Goal: Navigation & Orientation: Find specific page/section

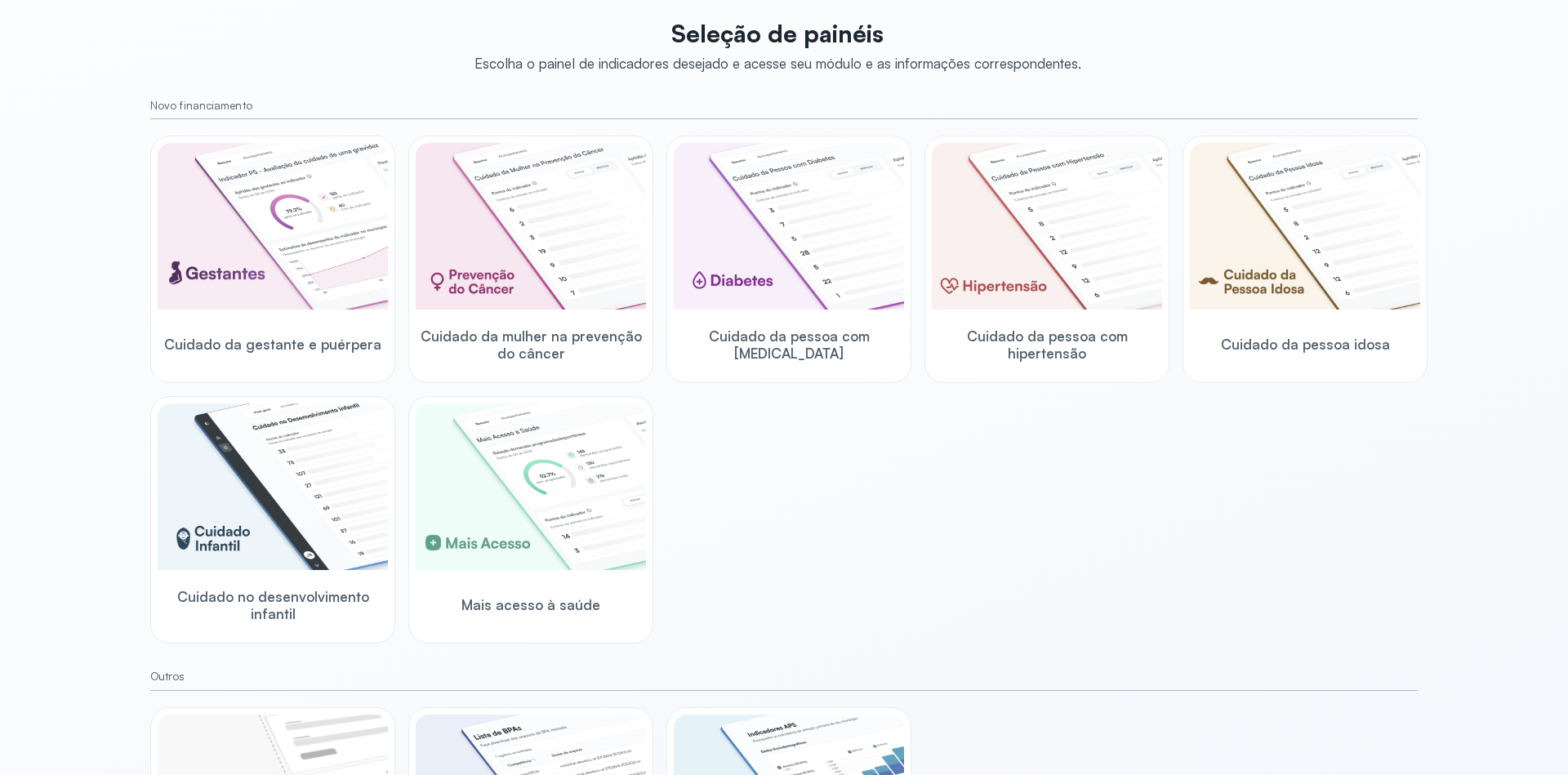
scroll to position [196, 0]
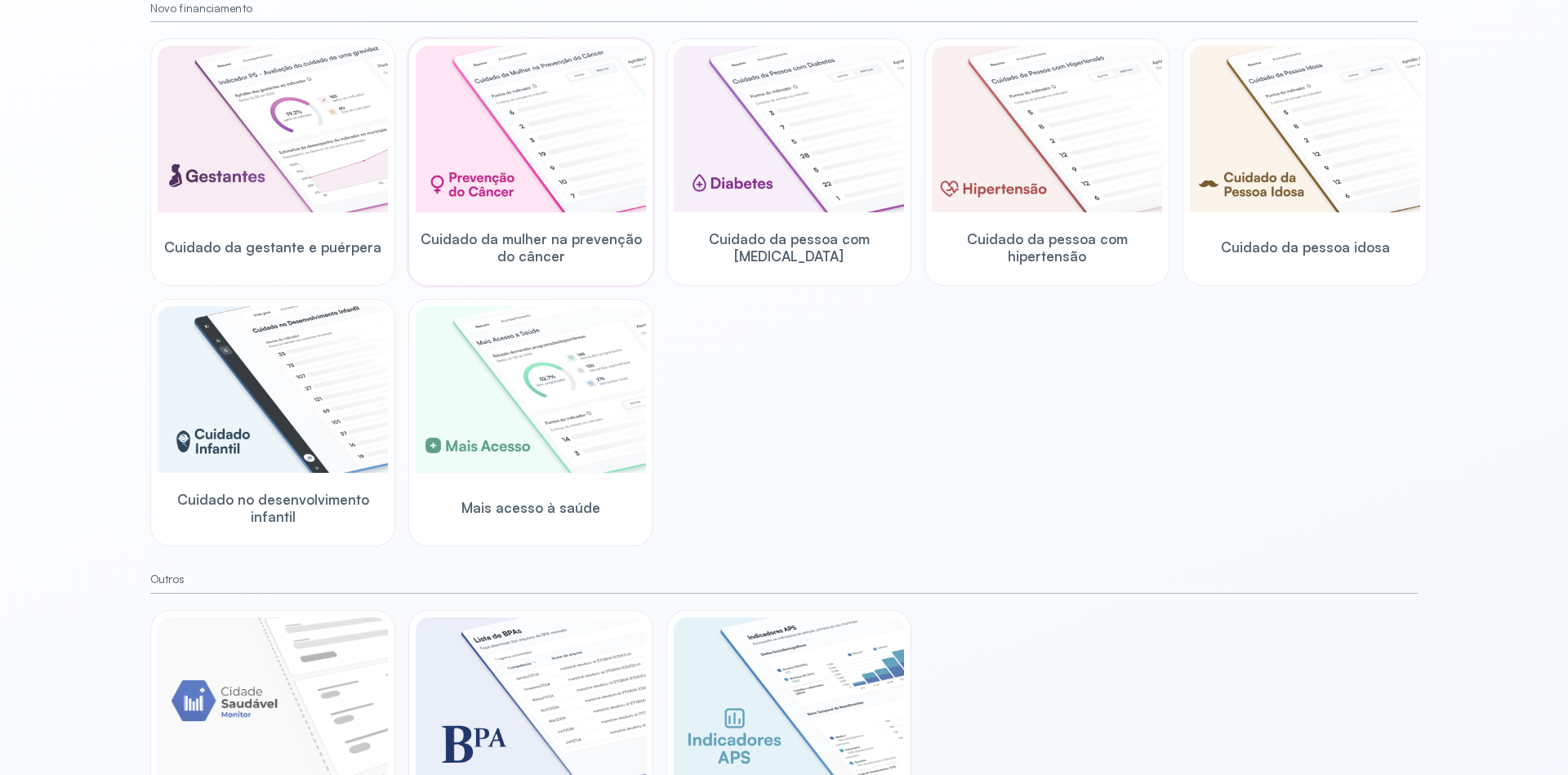
click at [551, 194] on img at bounding box center [531, 129] width 231 height 166
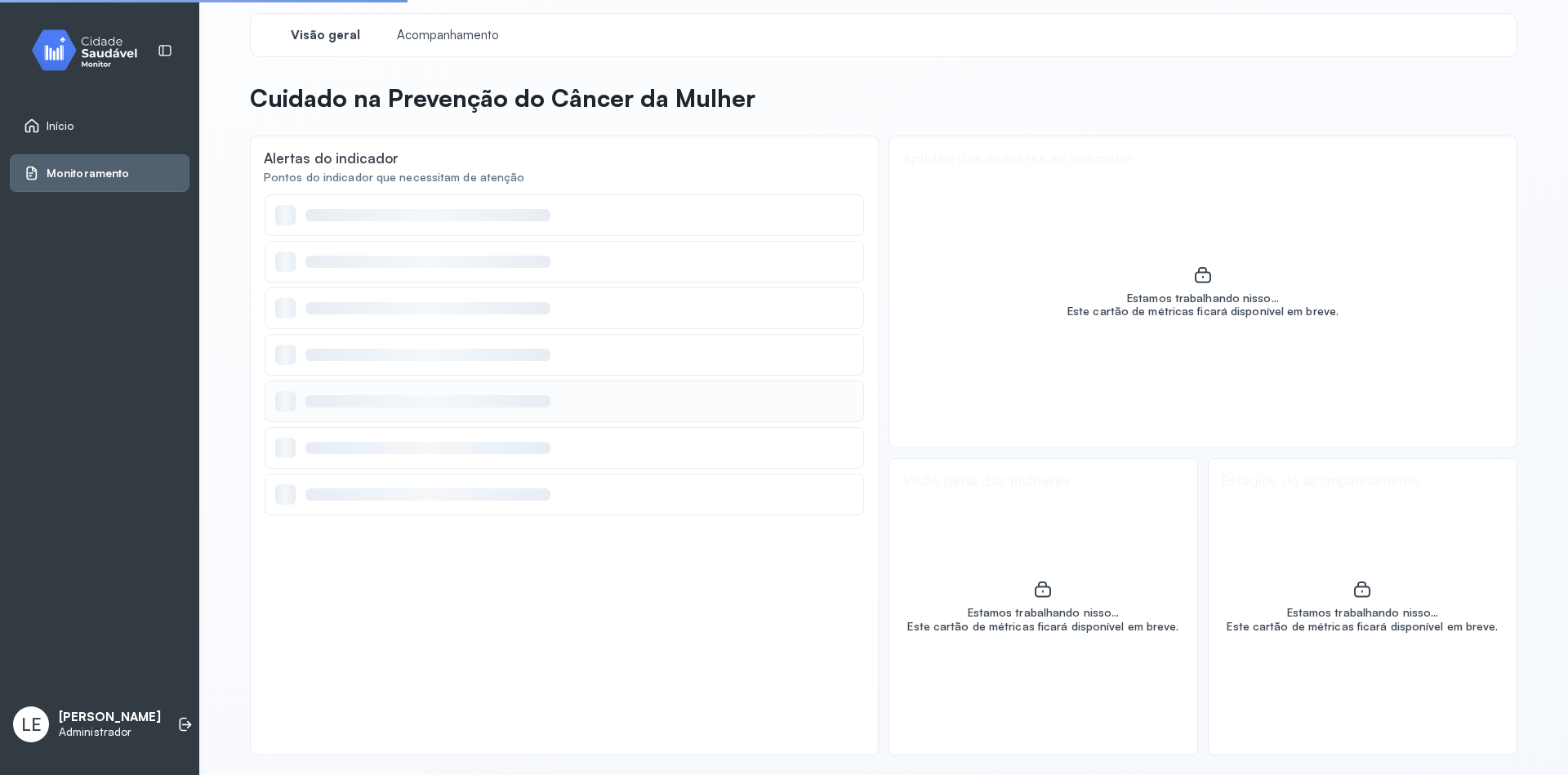
scroll to position [7, 0]
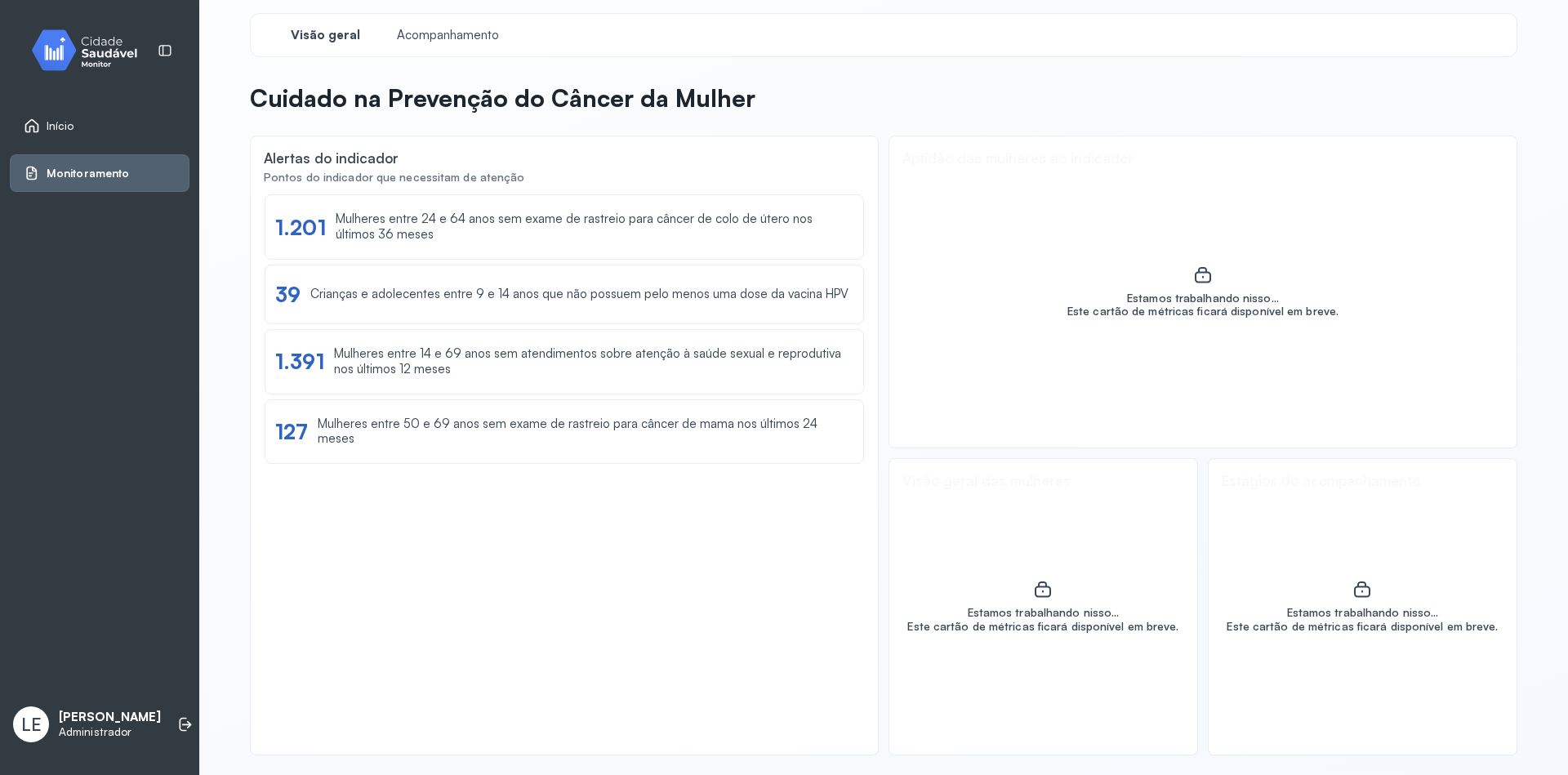
click at [61, 121] on span "Início" at bounding box center [60, 126] width 27 height 14
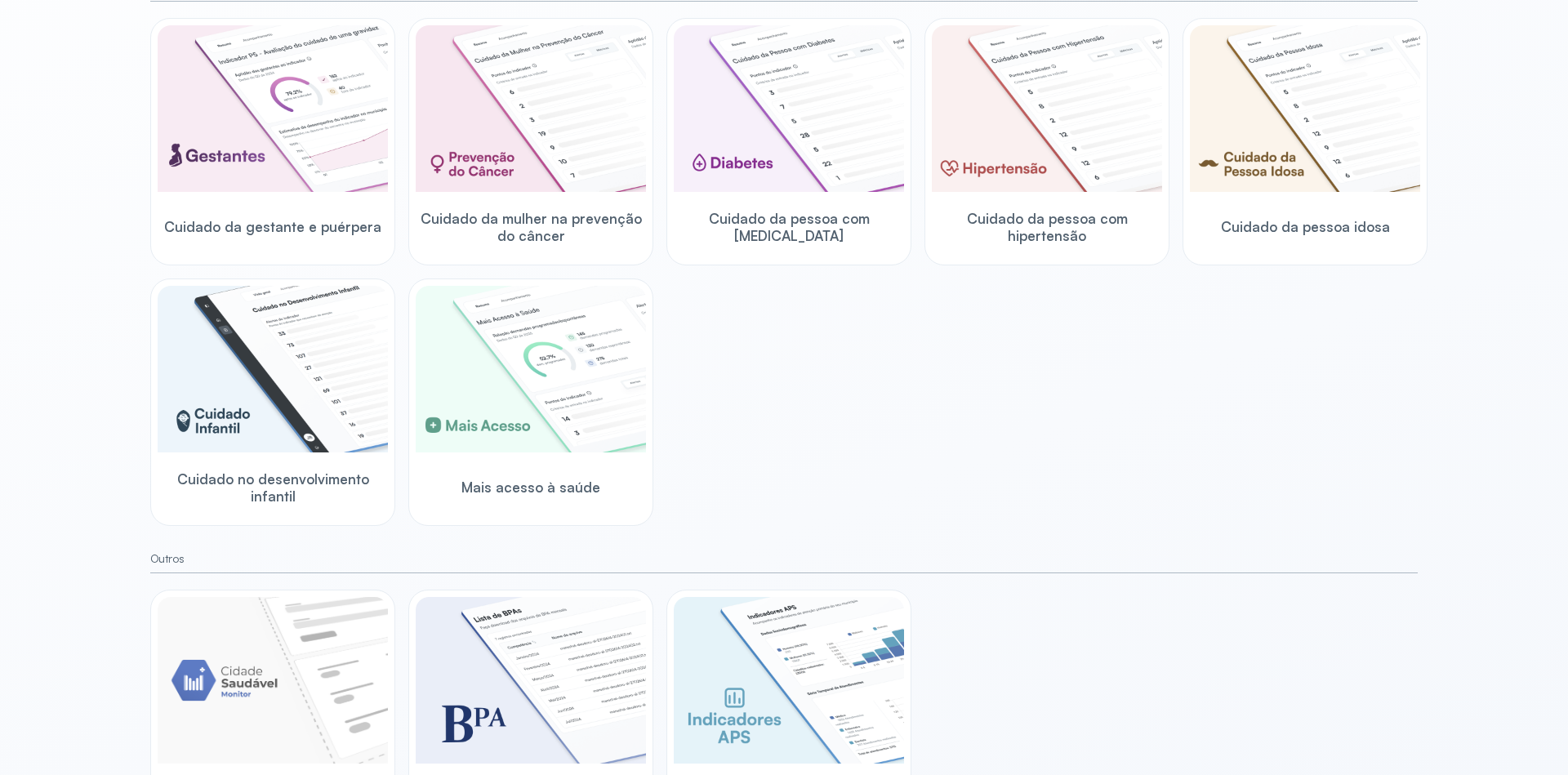
scroll to position [311, 0]
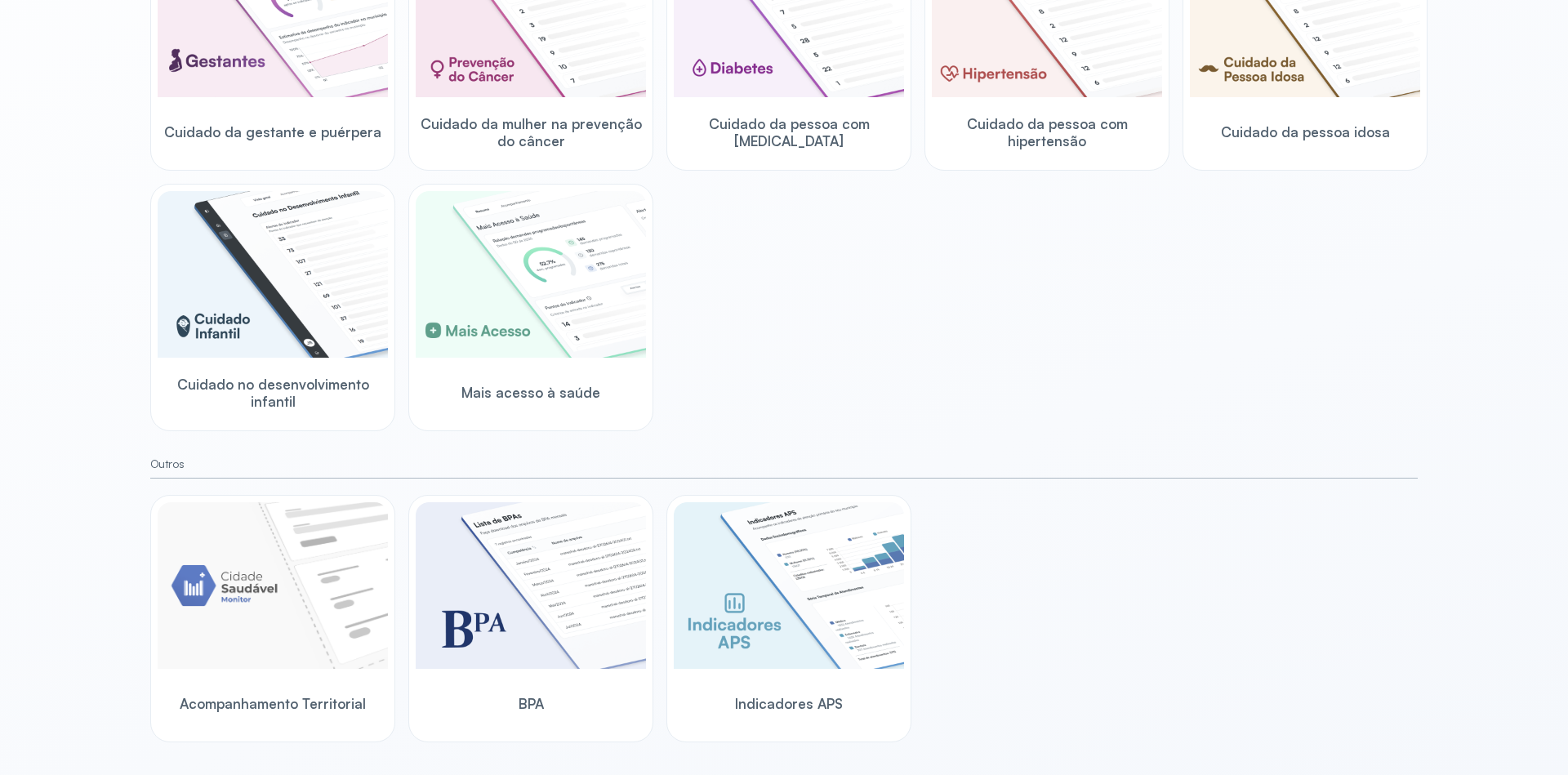
click at [885, 255] on div "Cuidado da gestante e puérpera Cuidado da mulher na prevenção do câncer Cuidado…" at bounding box center [784, 177] width 1268 height 508
click at [1505, 225] on div "Ingazeira/PE LE Lucas Eliaquim Administrador Seleção de painéis Escolha o paine…" at bounding box center [784, 388] width 1568 height 775
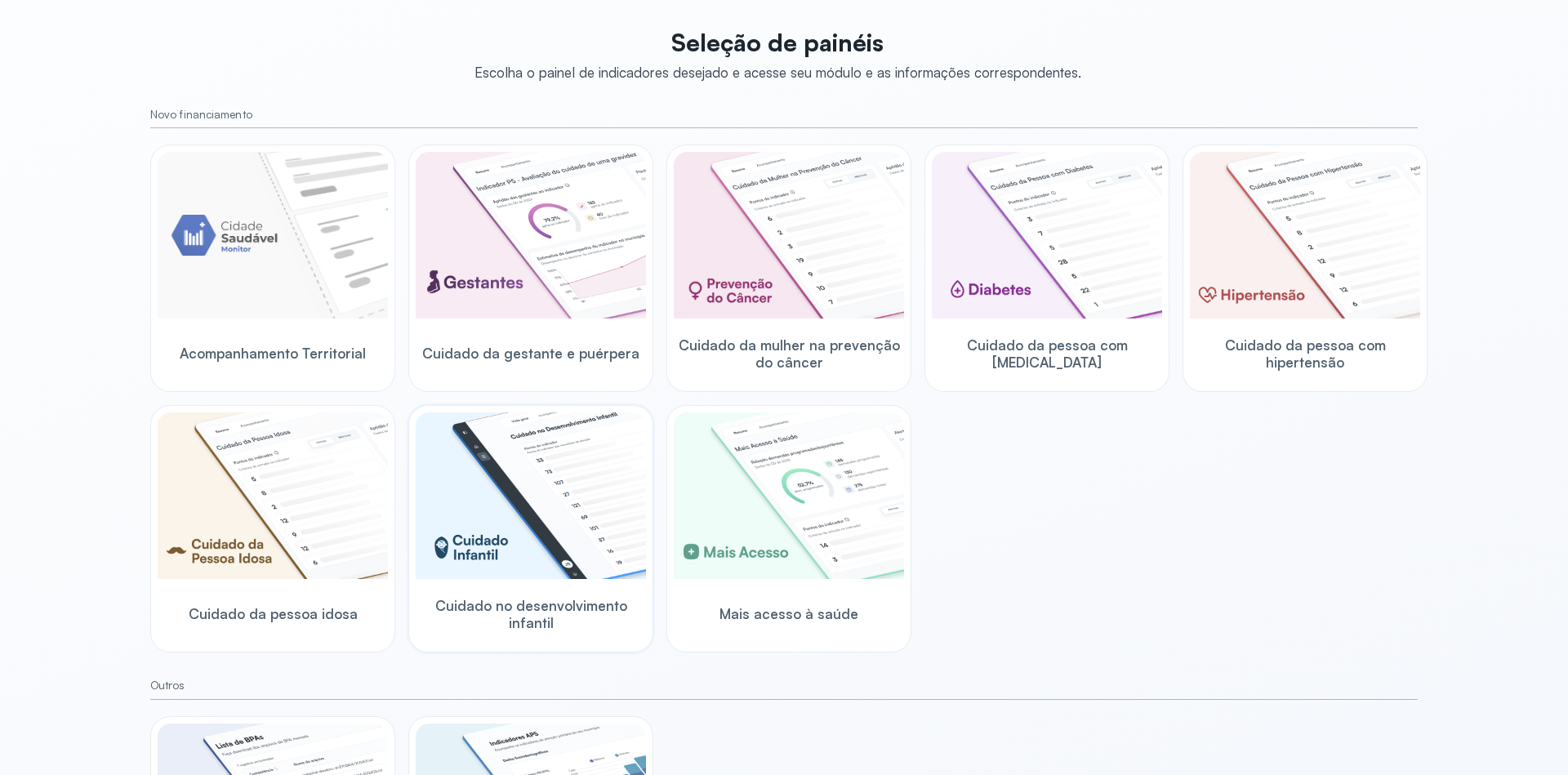
scroll to position [98, 0]
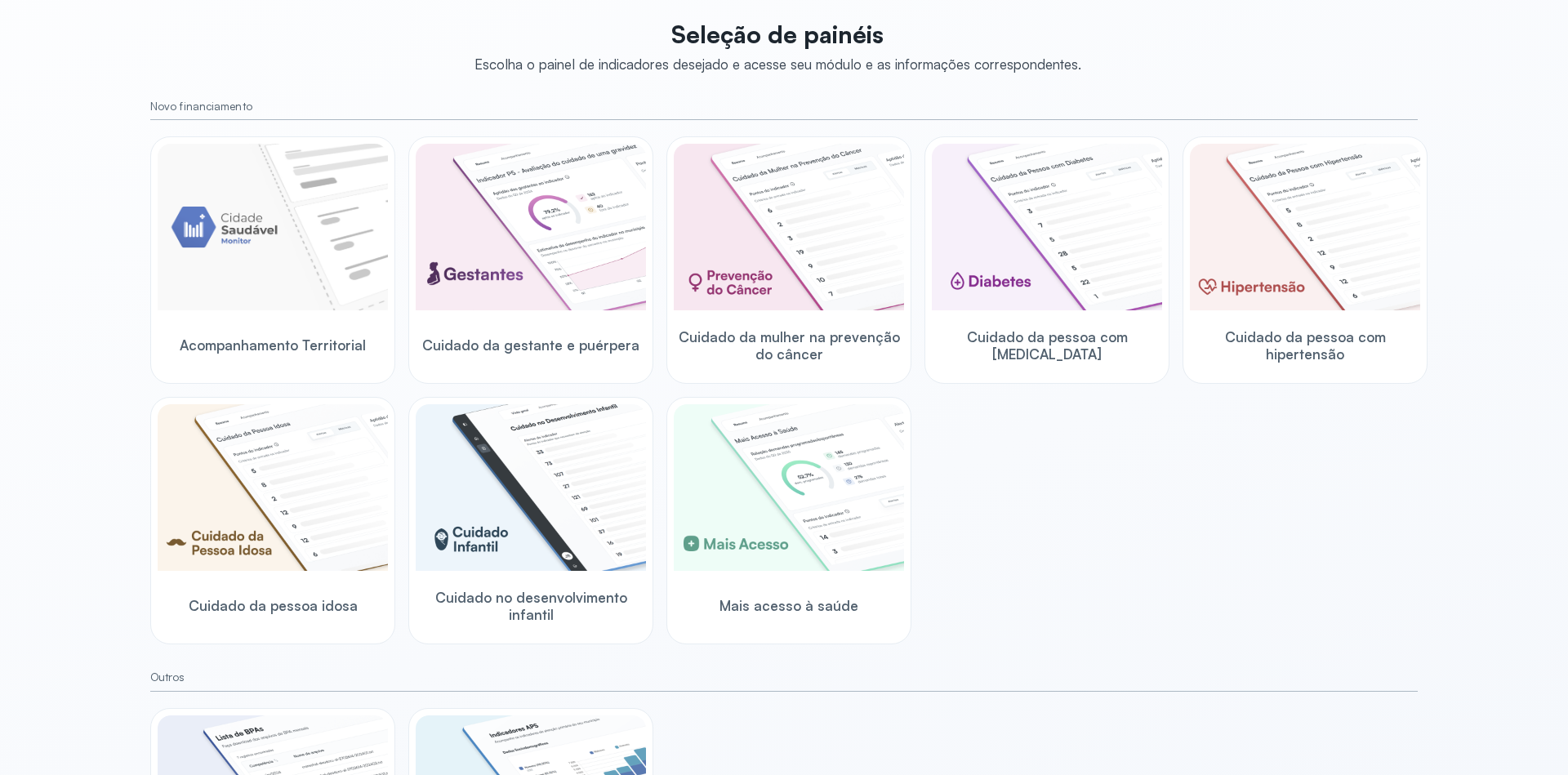
click at [964, 481] on div "Acompanhamento Territorial Cuidado da gestante e puérpera Cuidado da mulher na …" at bounding box center [784, 390] width 1268 height 508
click at [1050, 251] on img at bounding box center [1047, 227] width 231 height 166
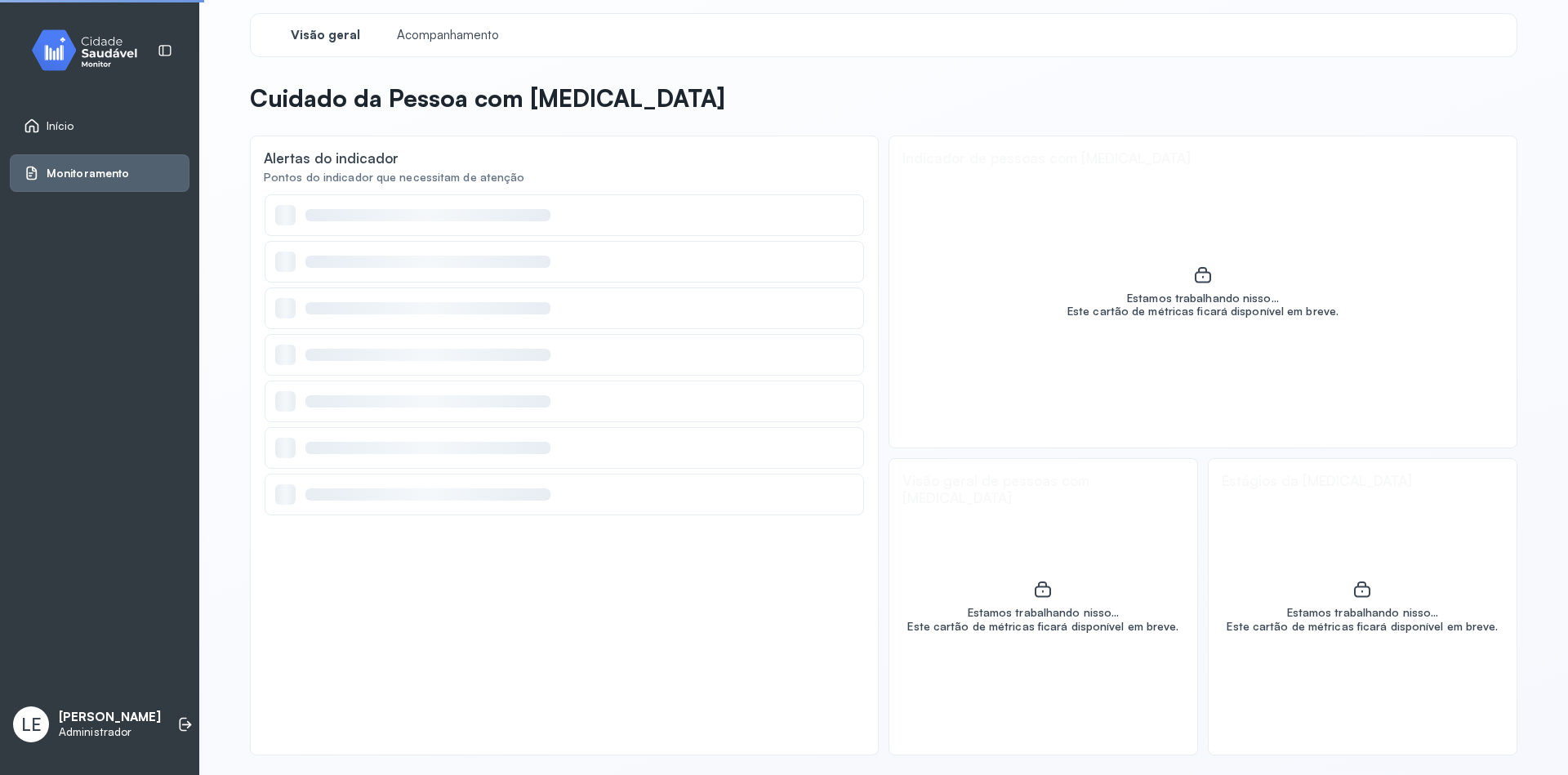
scroll to position [7, 0]
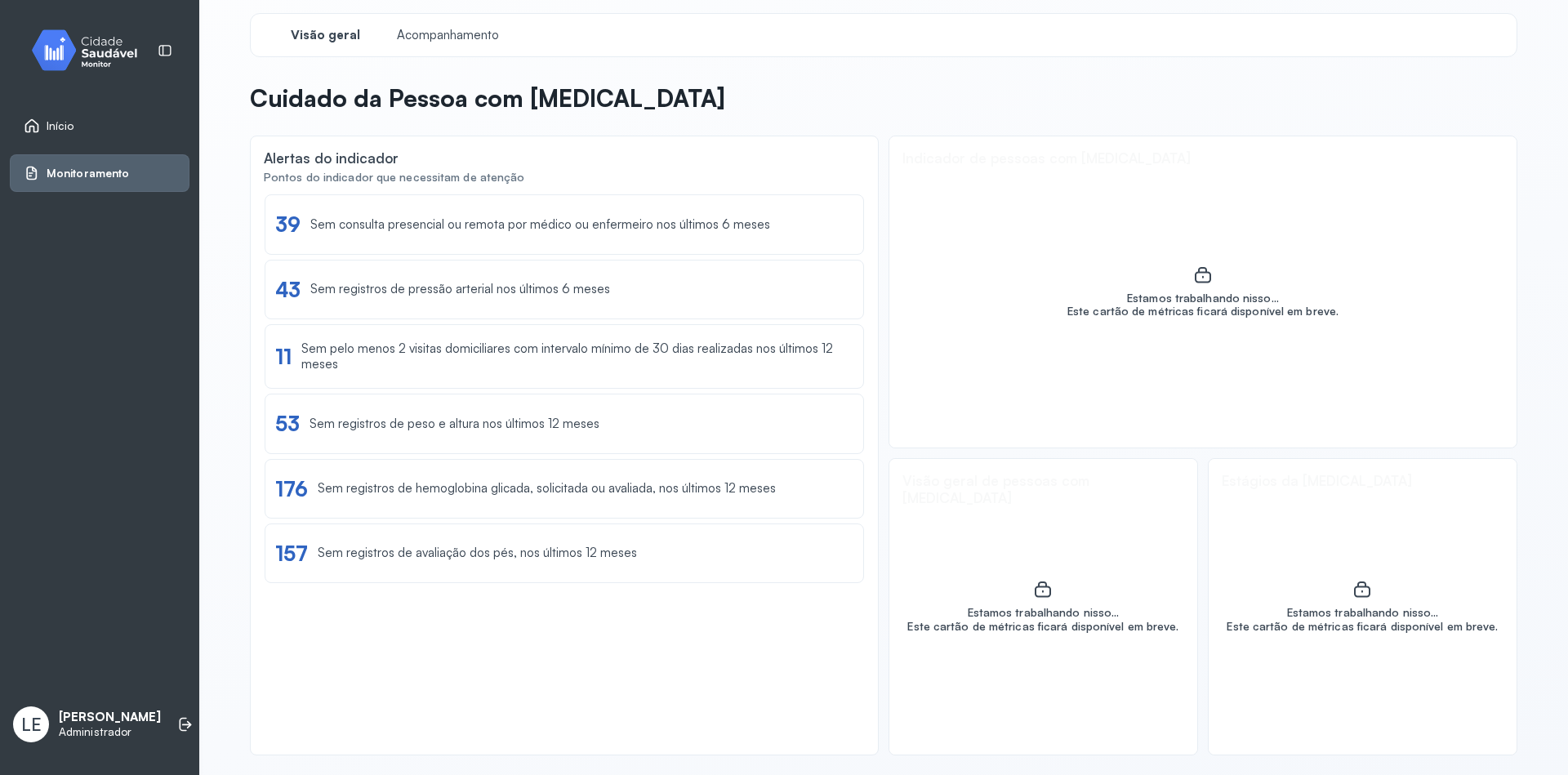
drag, startPoint x: 37, startPoint y: 129, endPoint x: 79, endPoint y: 139, distance: 43.2
click at [37, 129] on icon at bounding box center [32, 125] width 16 height 16
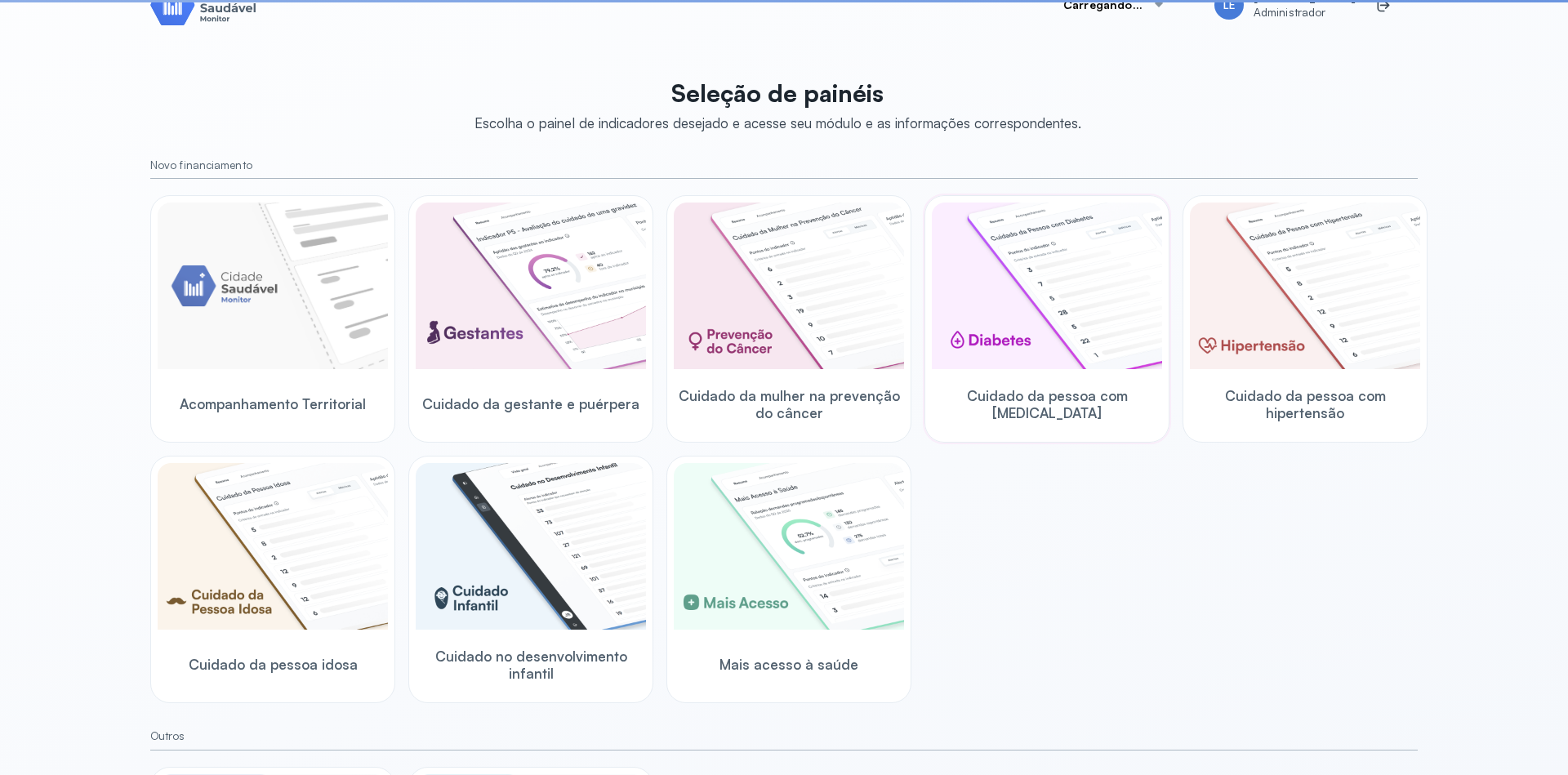
scroll to position [98, 0]
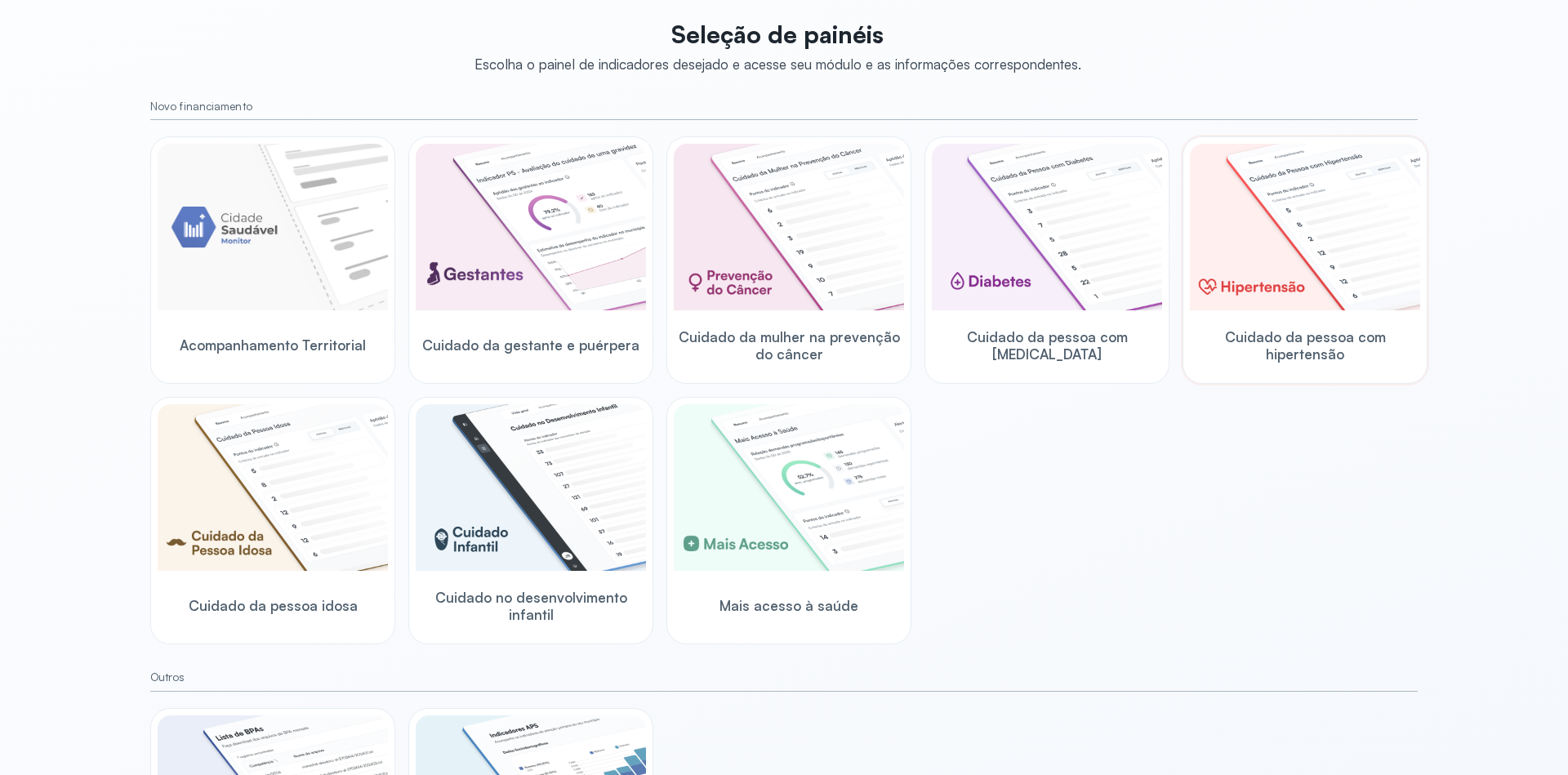
click at [1281, 247] on img at bounding box center [1305, 227] width 231 height 166
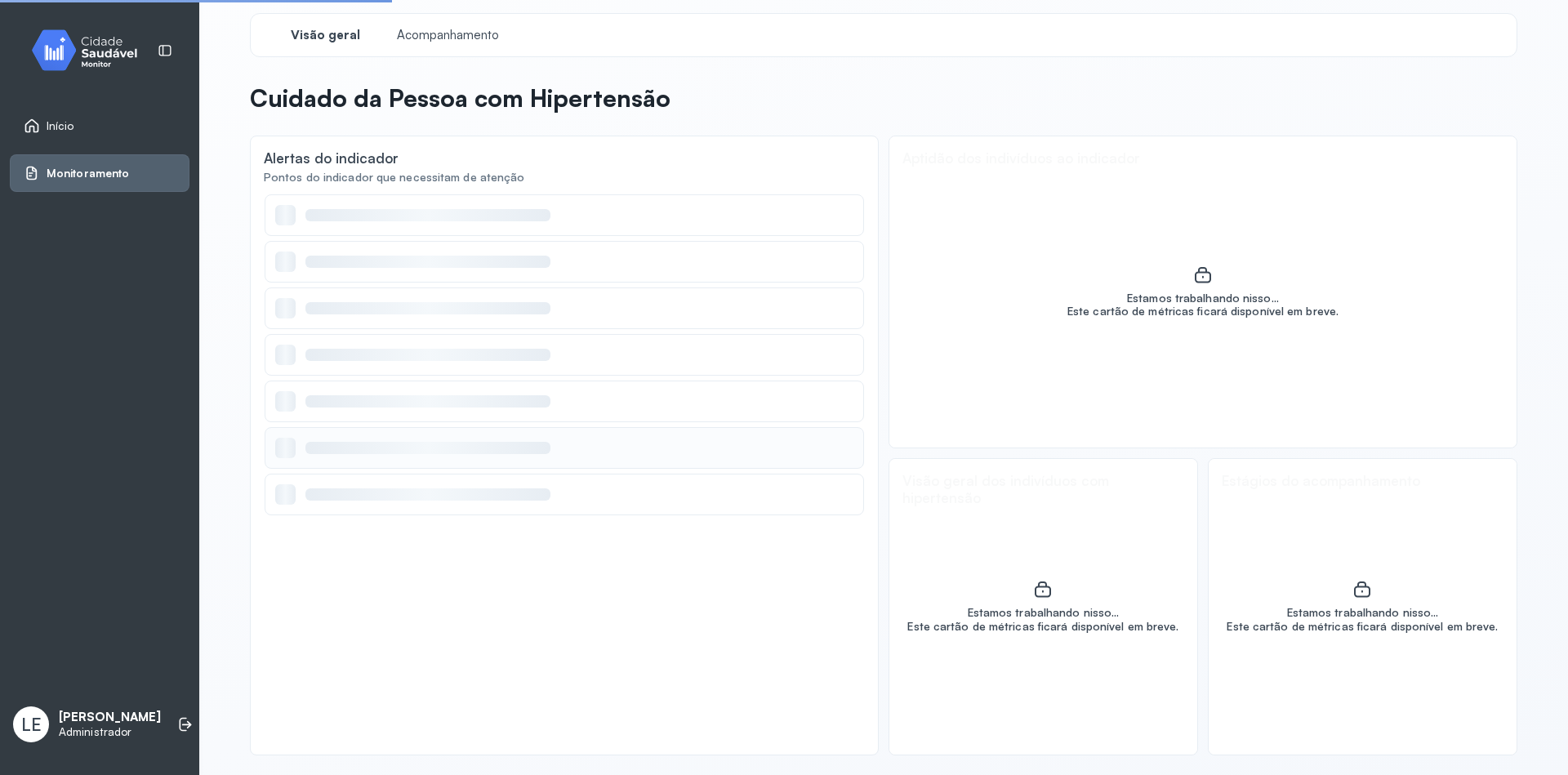
scroll to position [7, 0]
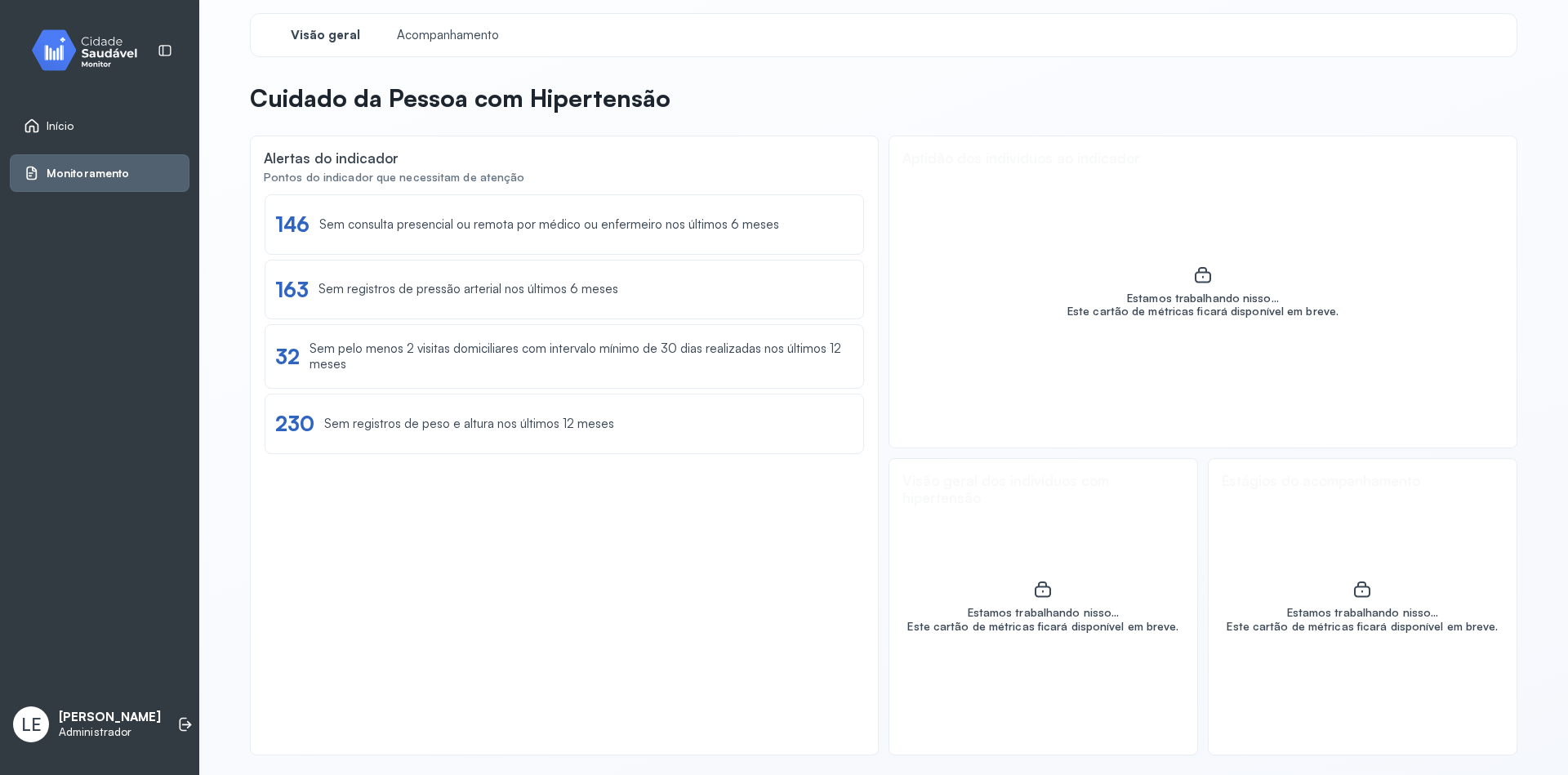
click at [62, 126] on span "Início" at bounding box center [60, 126] width 27 height 14
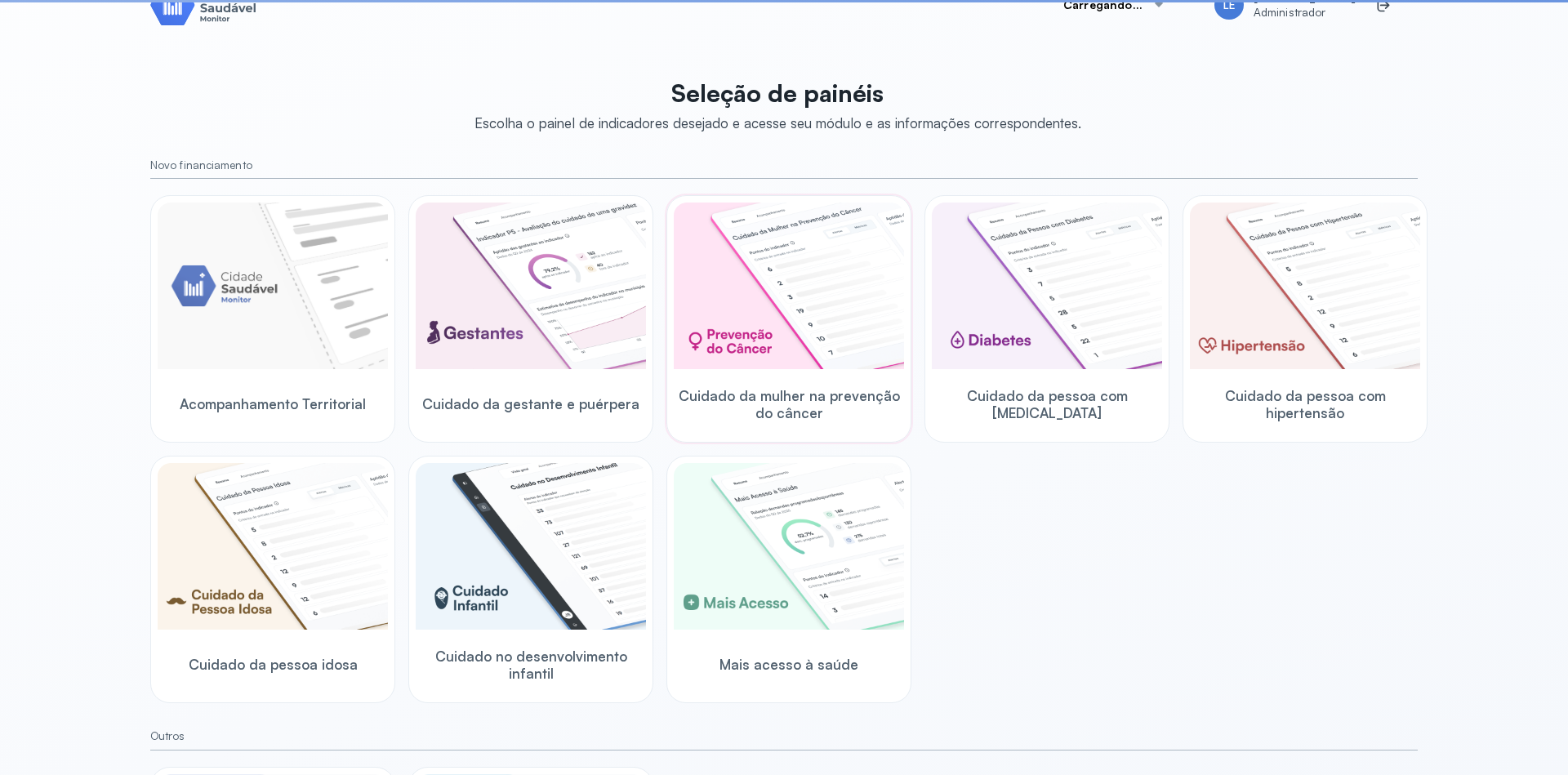
scroll to position [98, 0]
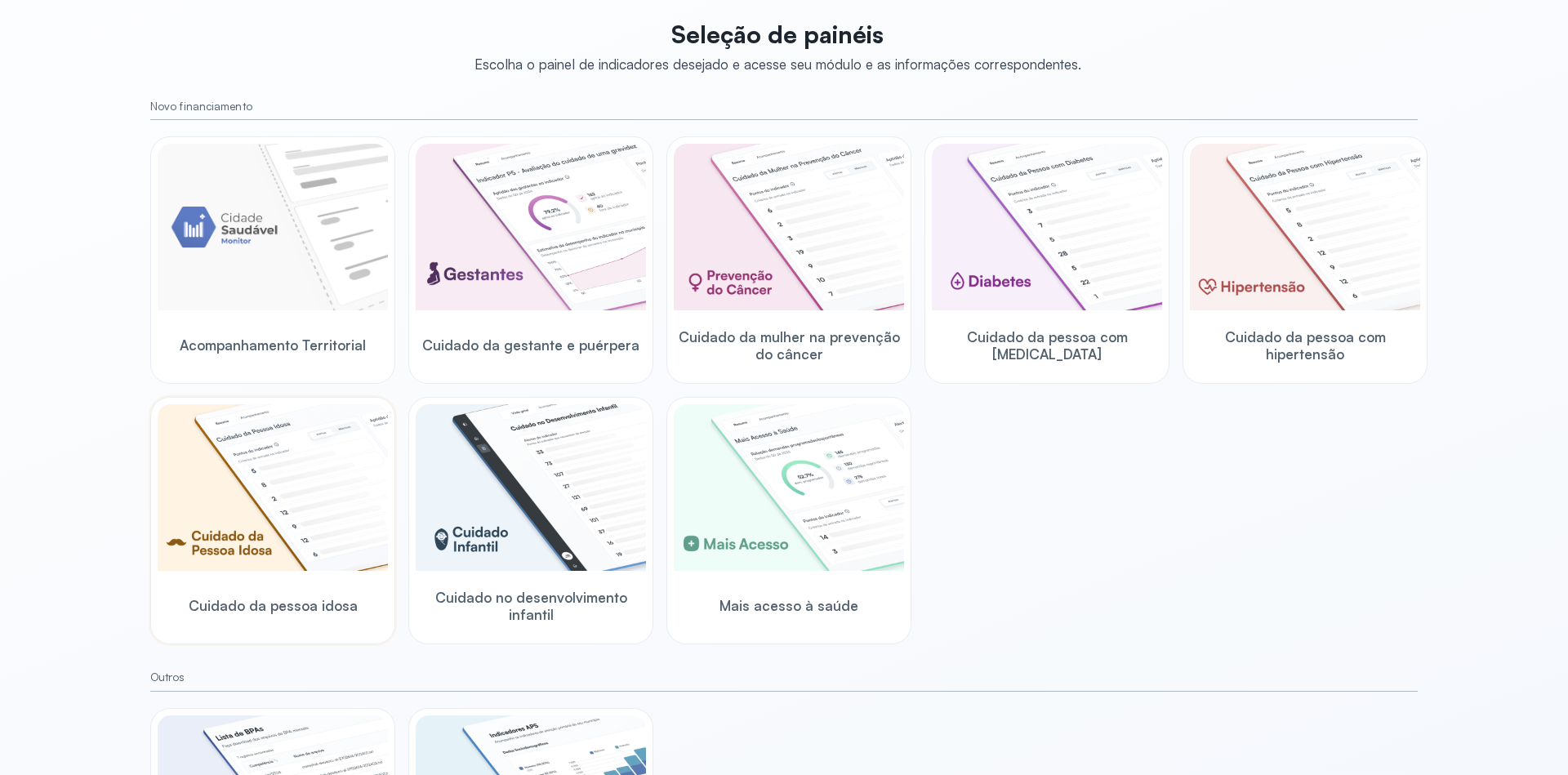
click at [269, 528] on img at bounding box center [273, 488] width 231 height 166
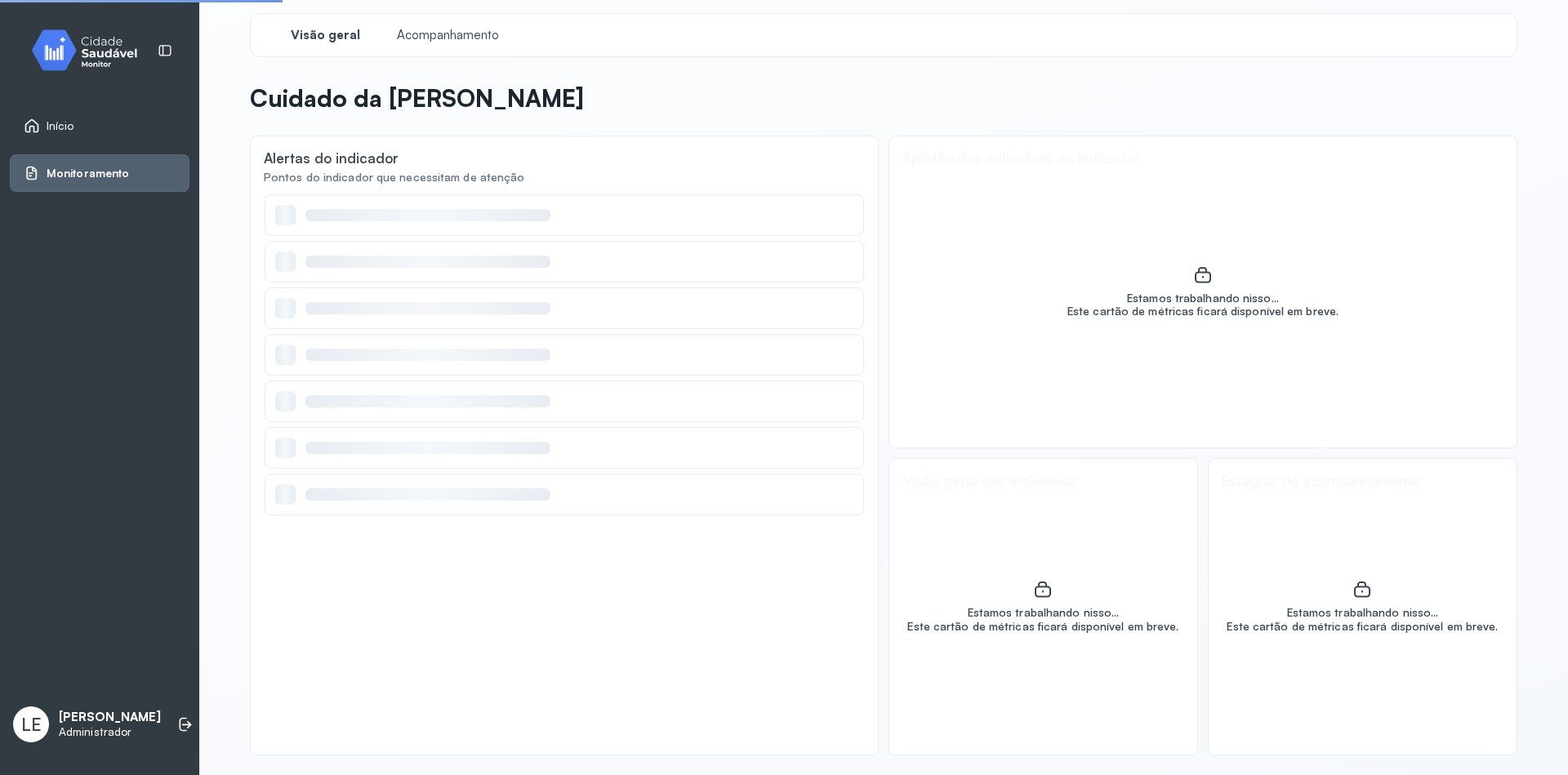
scroll to position [7, 0]
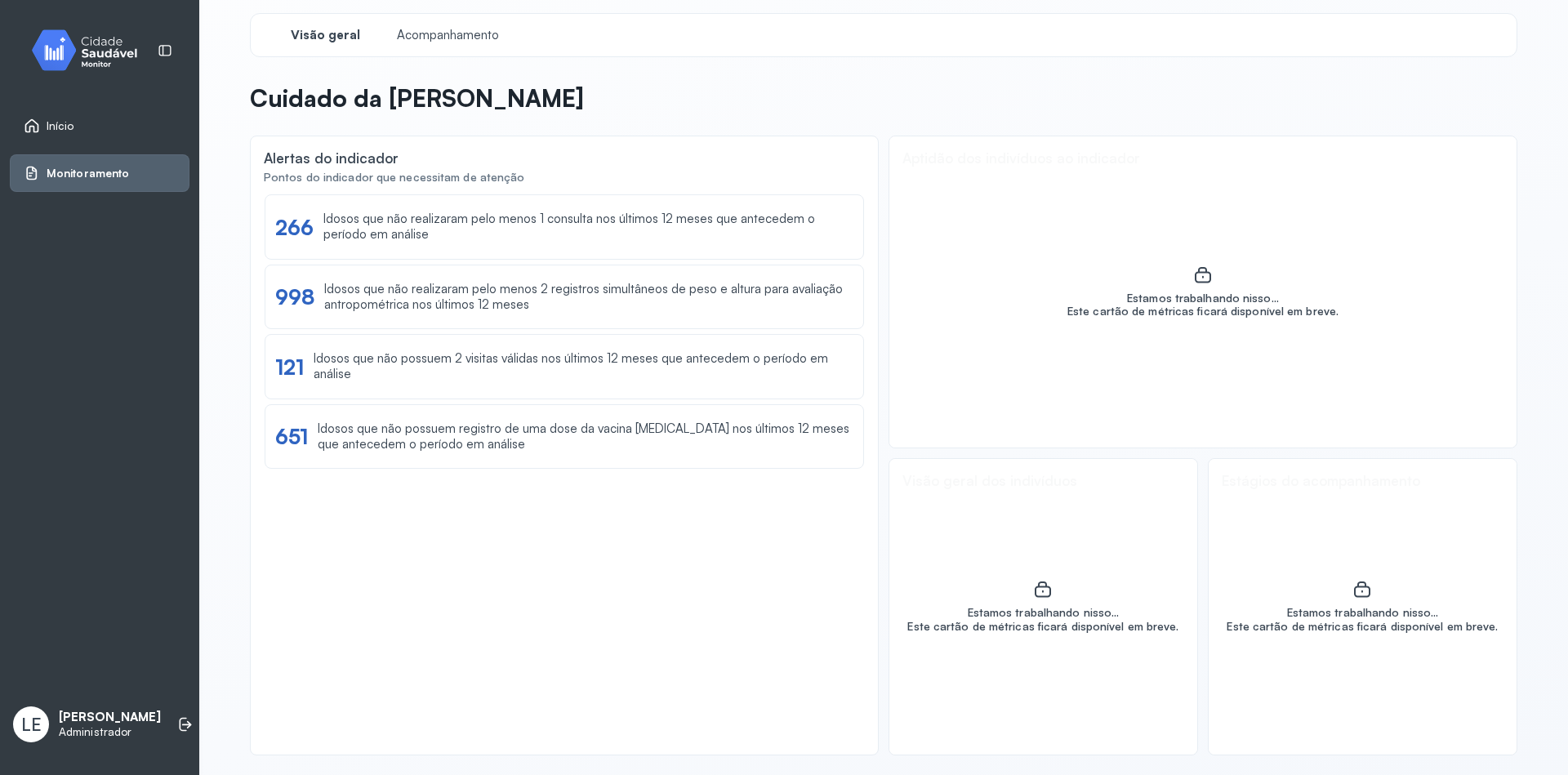
click at [51, 133] on div "Início" at bounding box center [49, 125] width 51 height 16
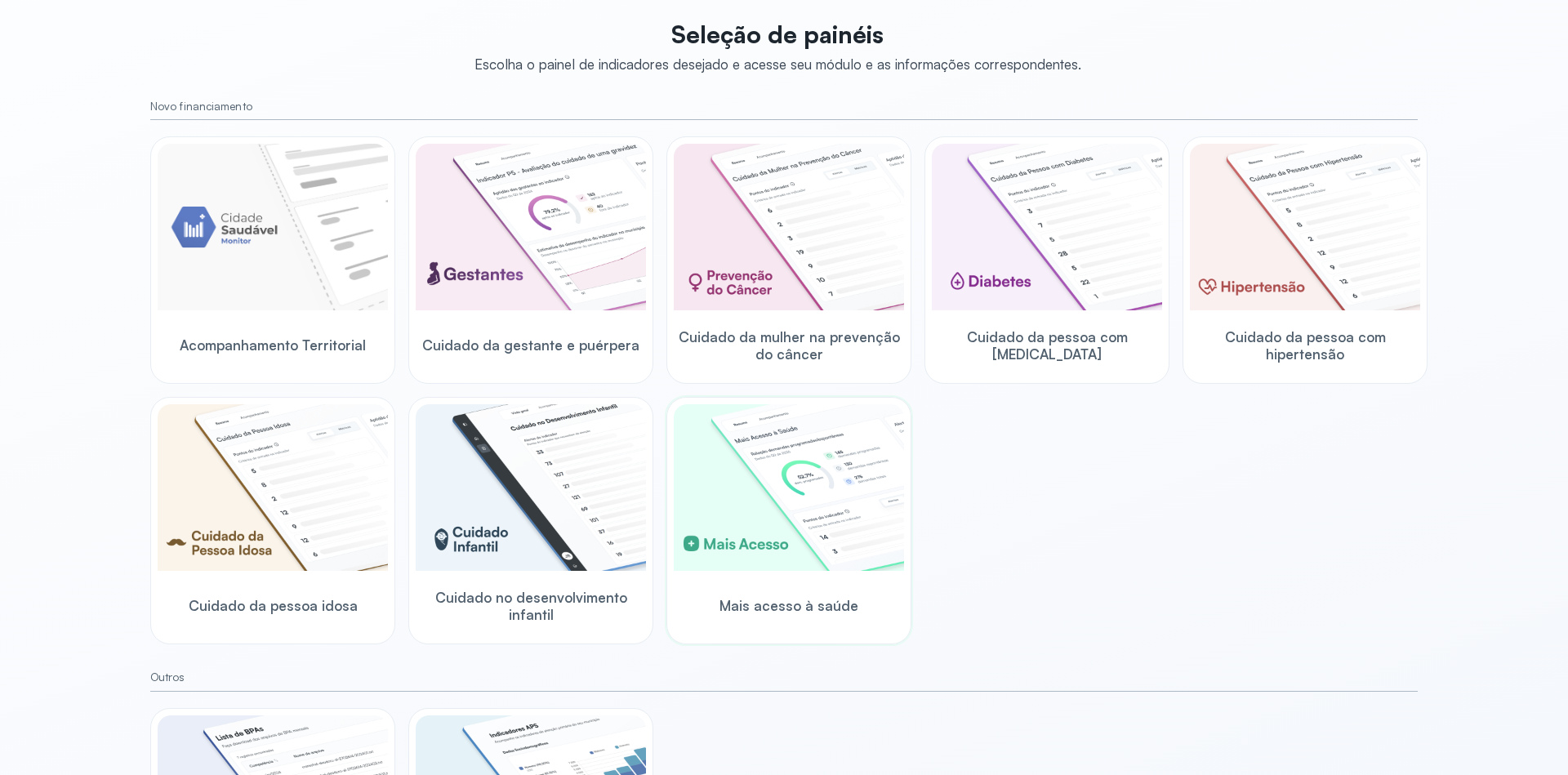
scroll to position [311, 0]
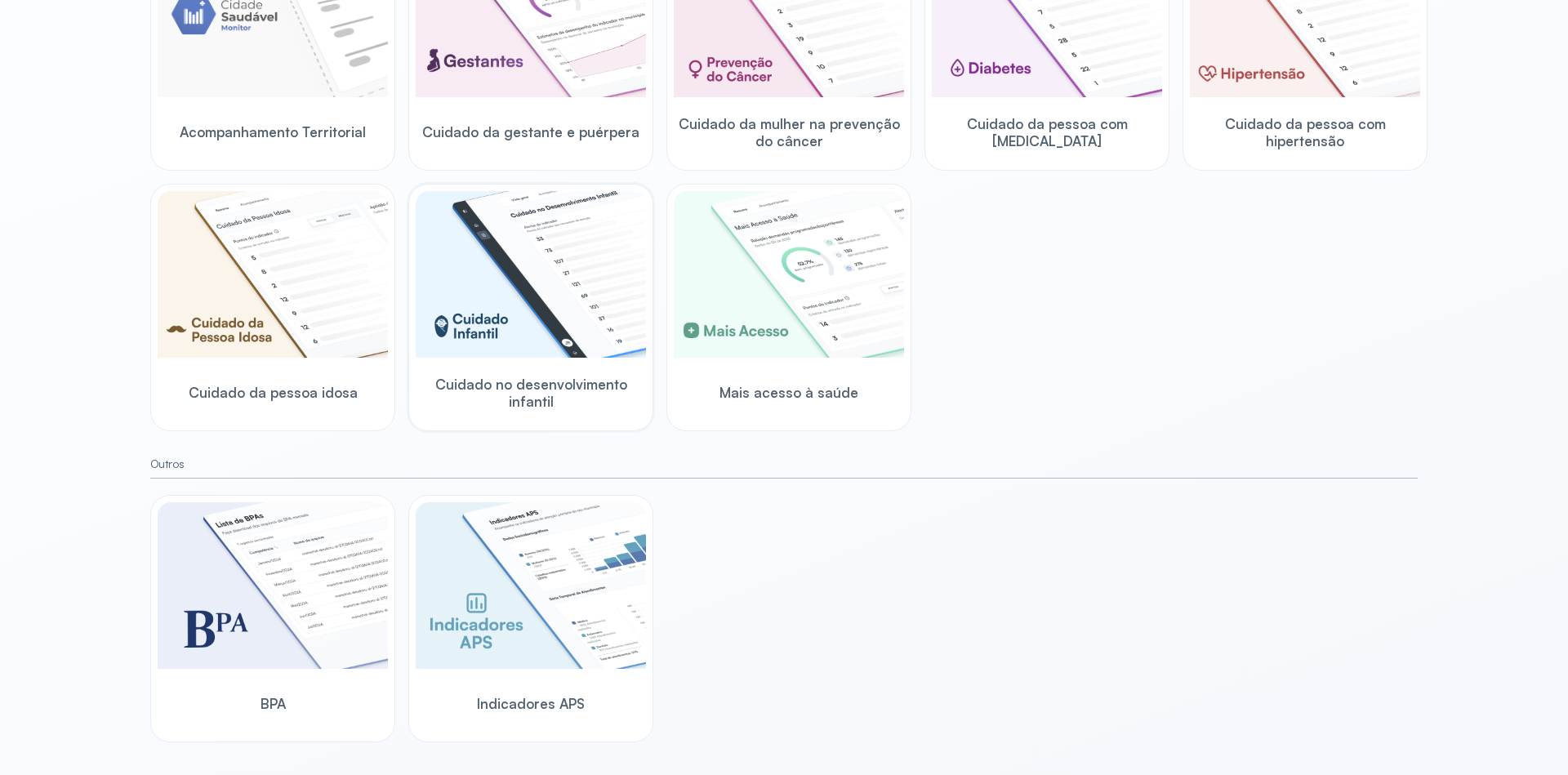
click at [566, 305] on img at bounding box center [531, 274] width 231 height 166
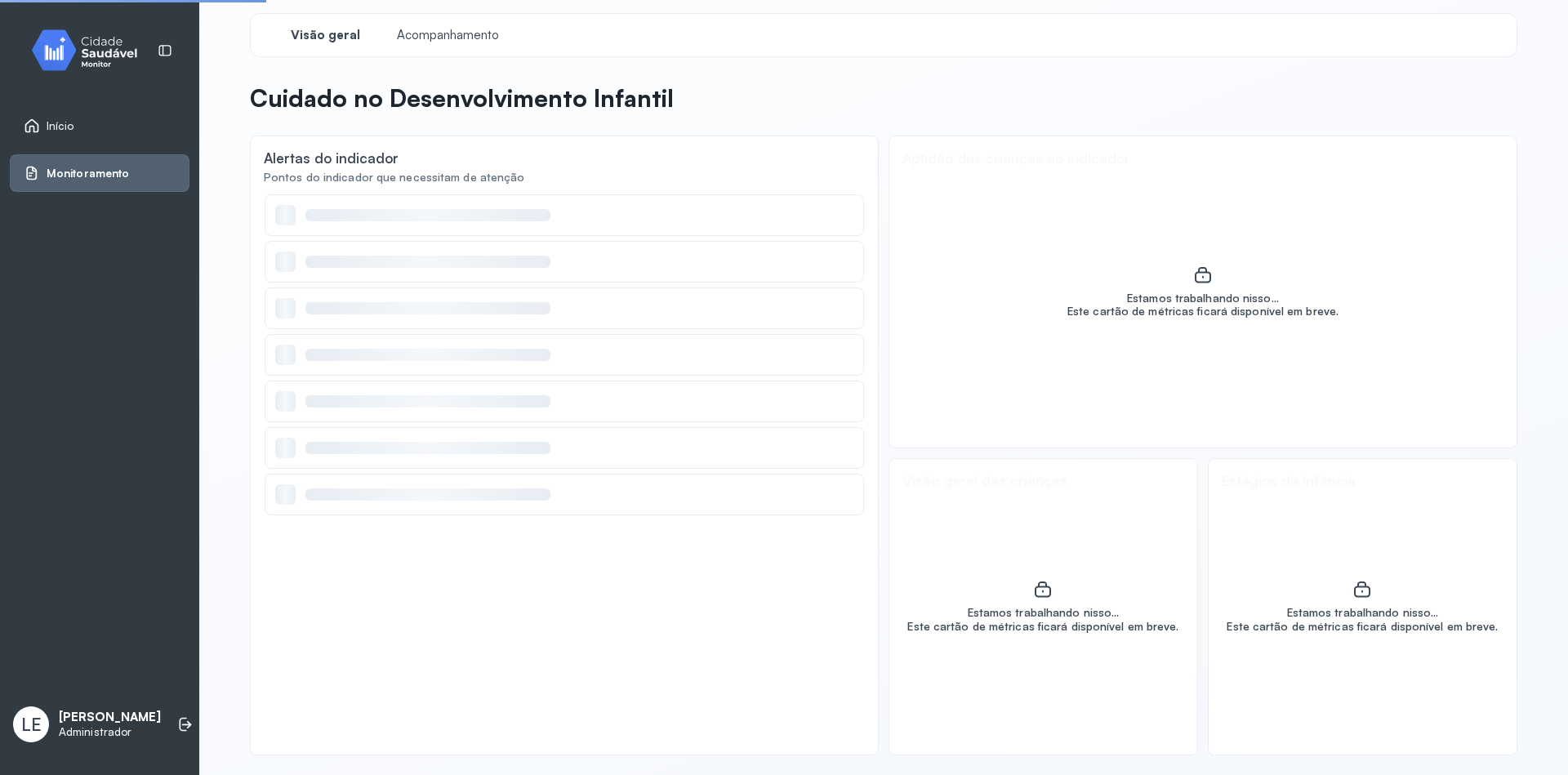
scroll to position [7, 0]
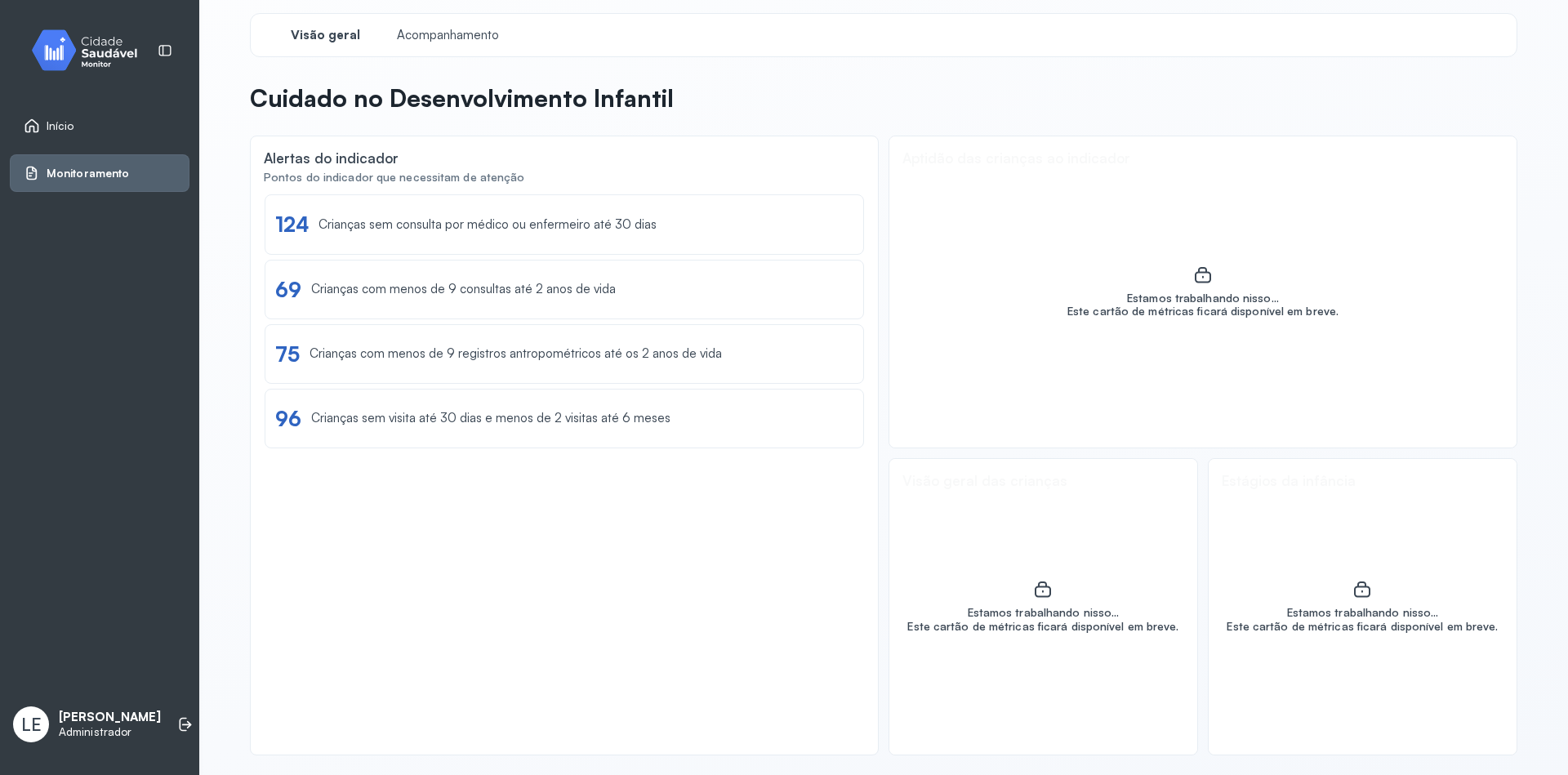
click at [57, 117] on div "Início" at bounding box center [99, 126] width 180 height 38
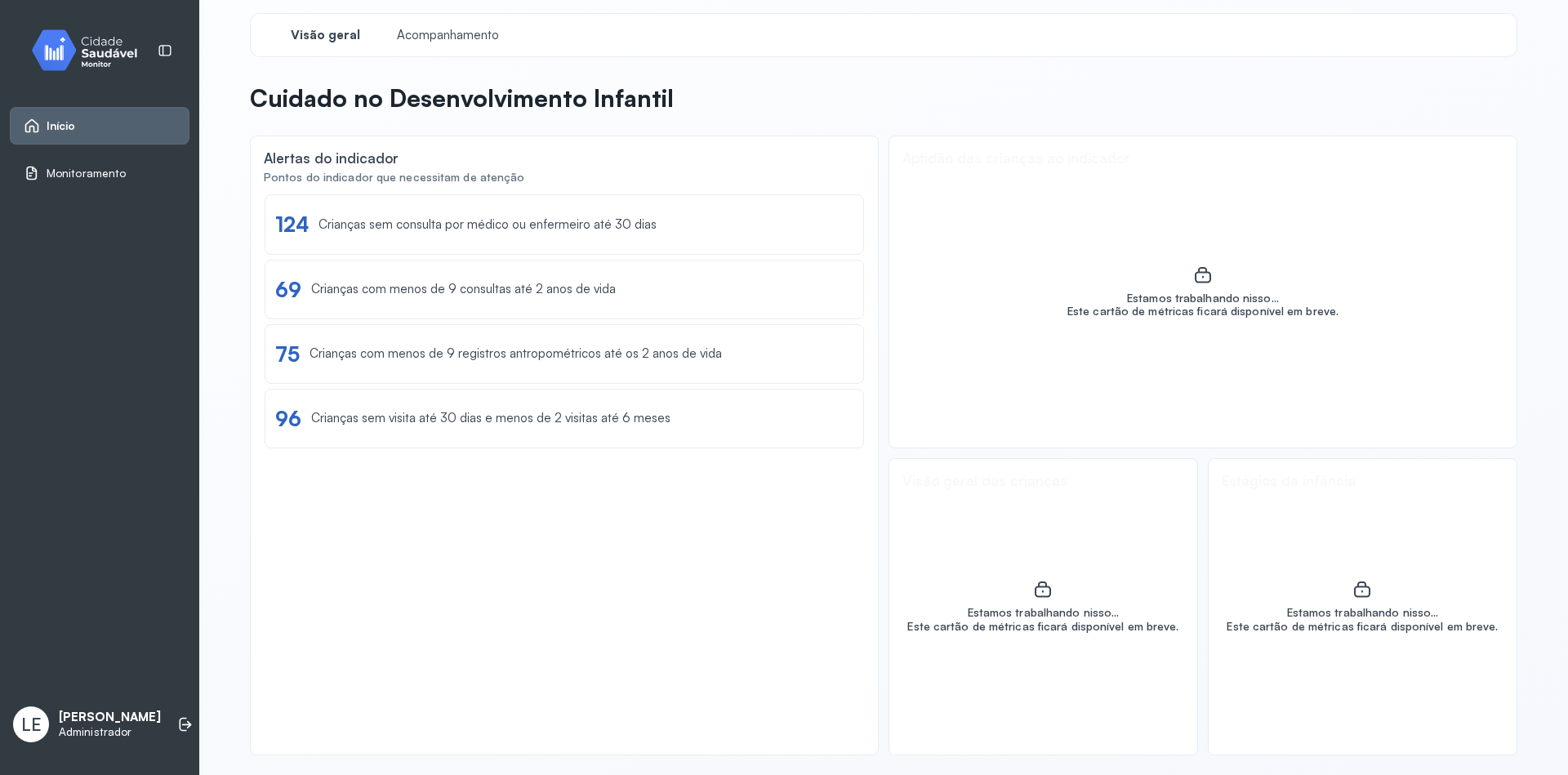
click at [55, 138] on div "Início" at bounding box center [99, 126] width 180 height 38
click at [52, 135] on div "Início" at bounding box center [99, 126] width 180 height 38
click at [59, 124] on span "Início" at bounding box center [61, 126] width 29 height 14
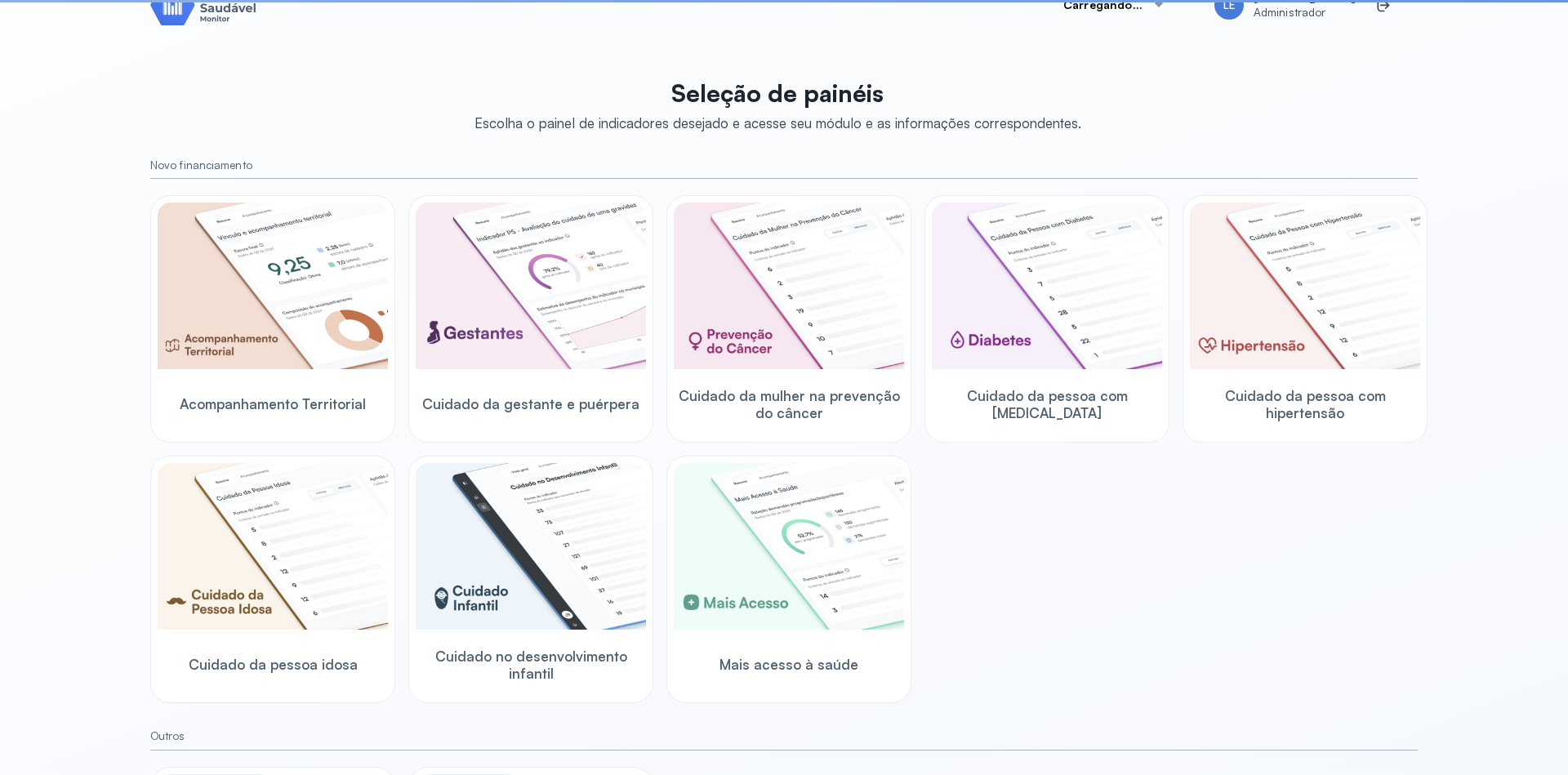
scroll to position [311, 0]
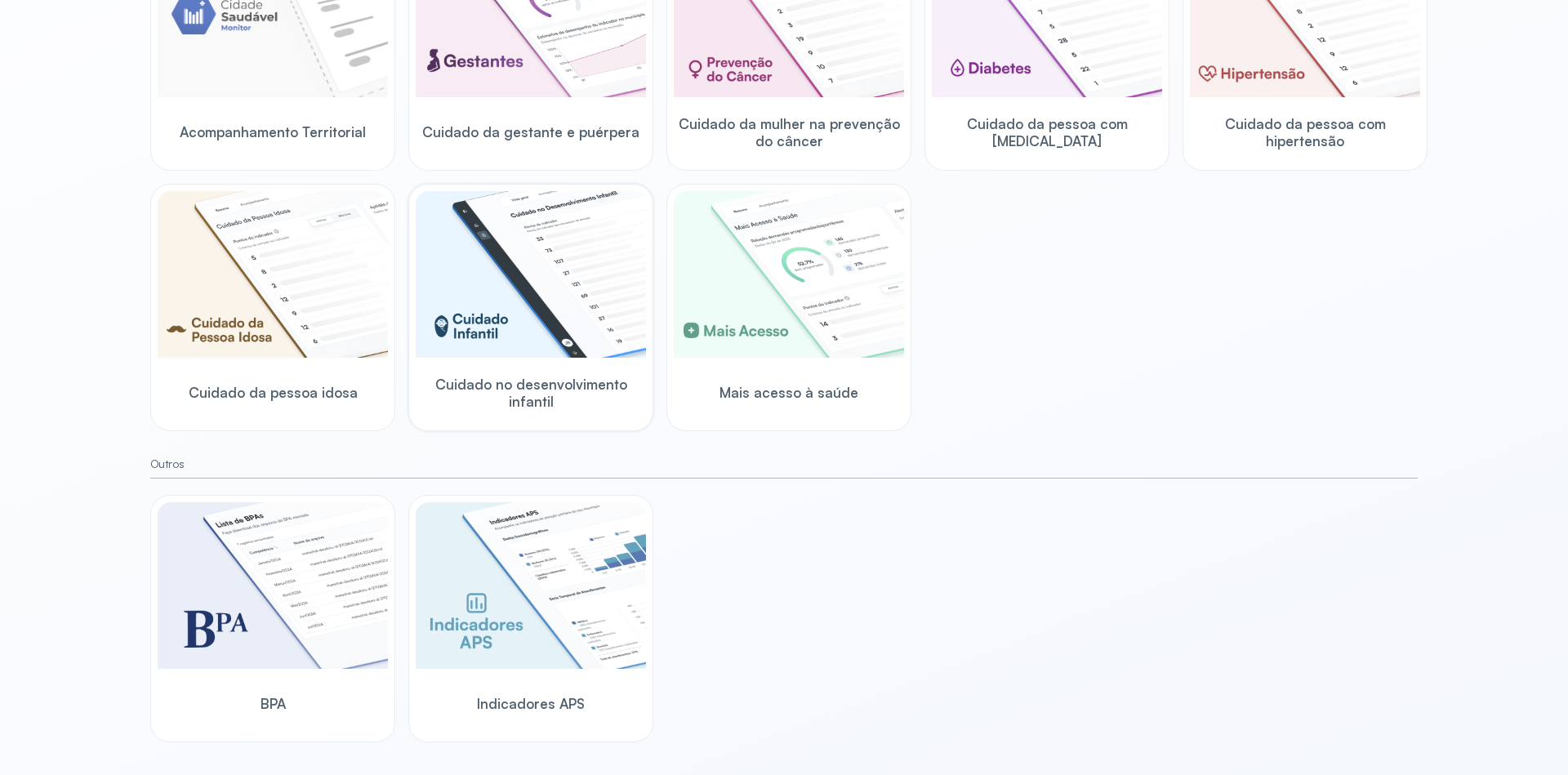
click at [553, 285] on img at bounding box center [531, 274] width 231 height 166
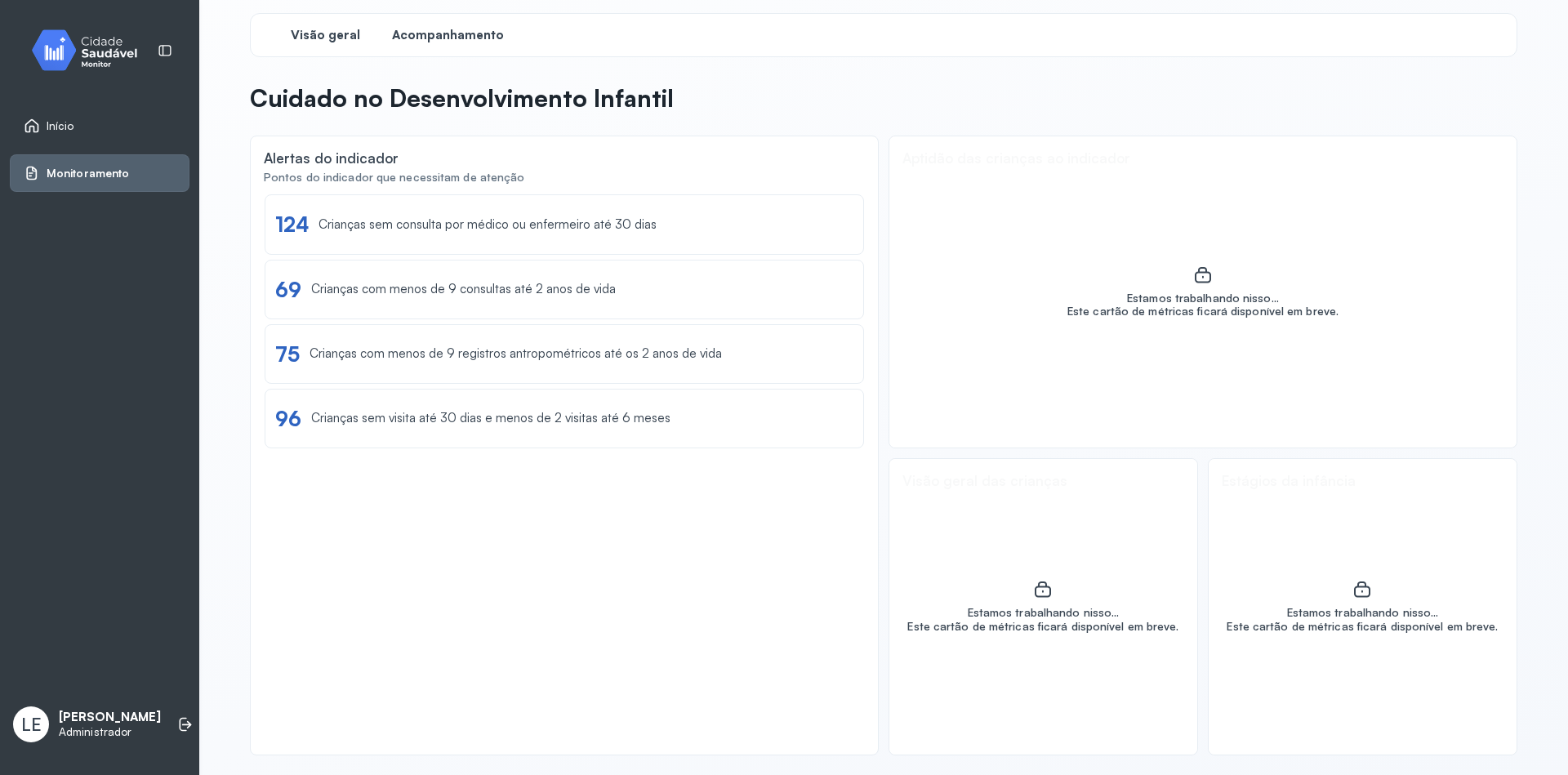
click at [447, 39] on span "Acompanhamento" at bounding box center [448, 35] width 112 height 15
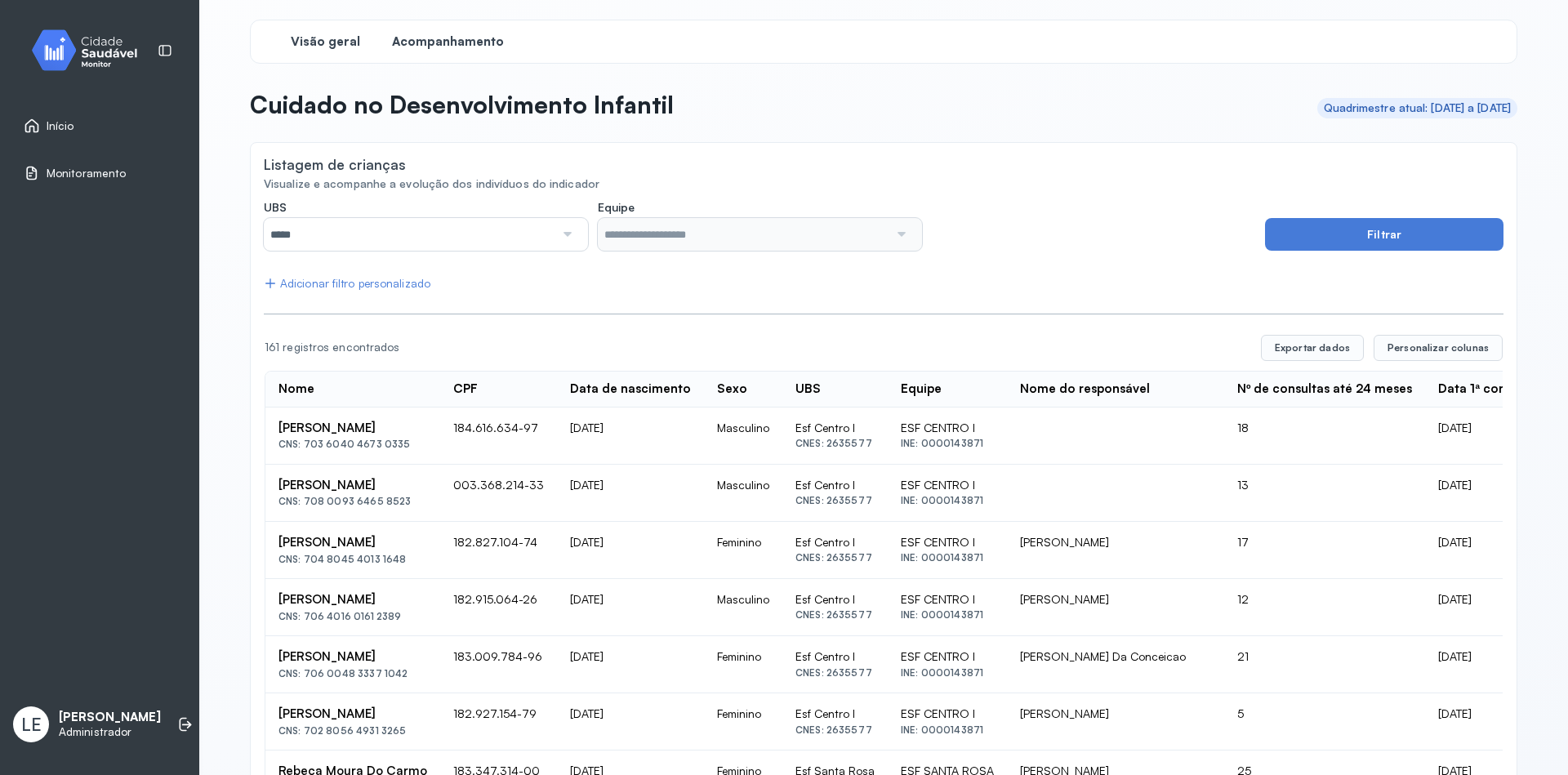
click at [321, 41] on span "Visão geral" at bounding box center [325, 42] width 69 height 15
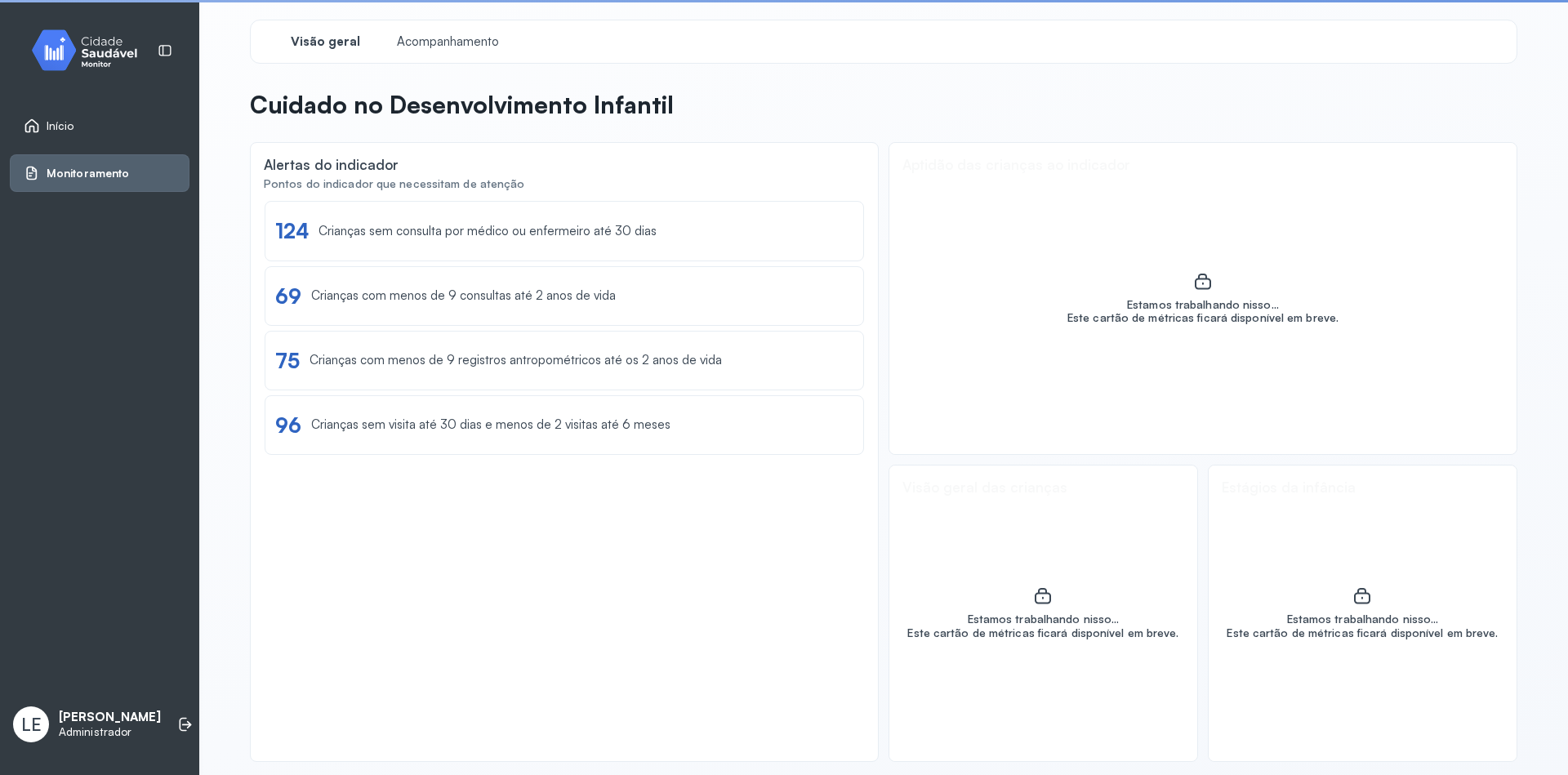
click at [55, 129] on span "Início" at bounding box center [60, 126] width 27 height 14
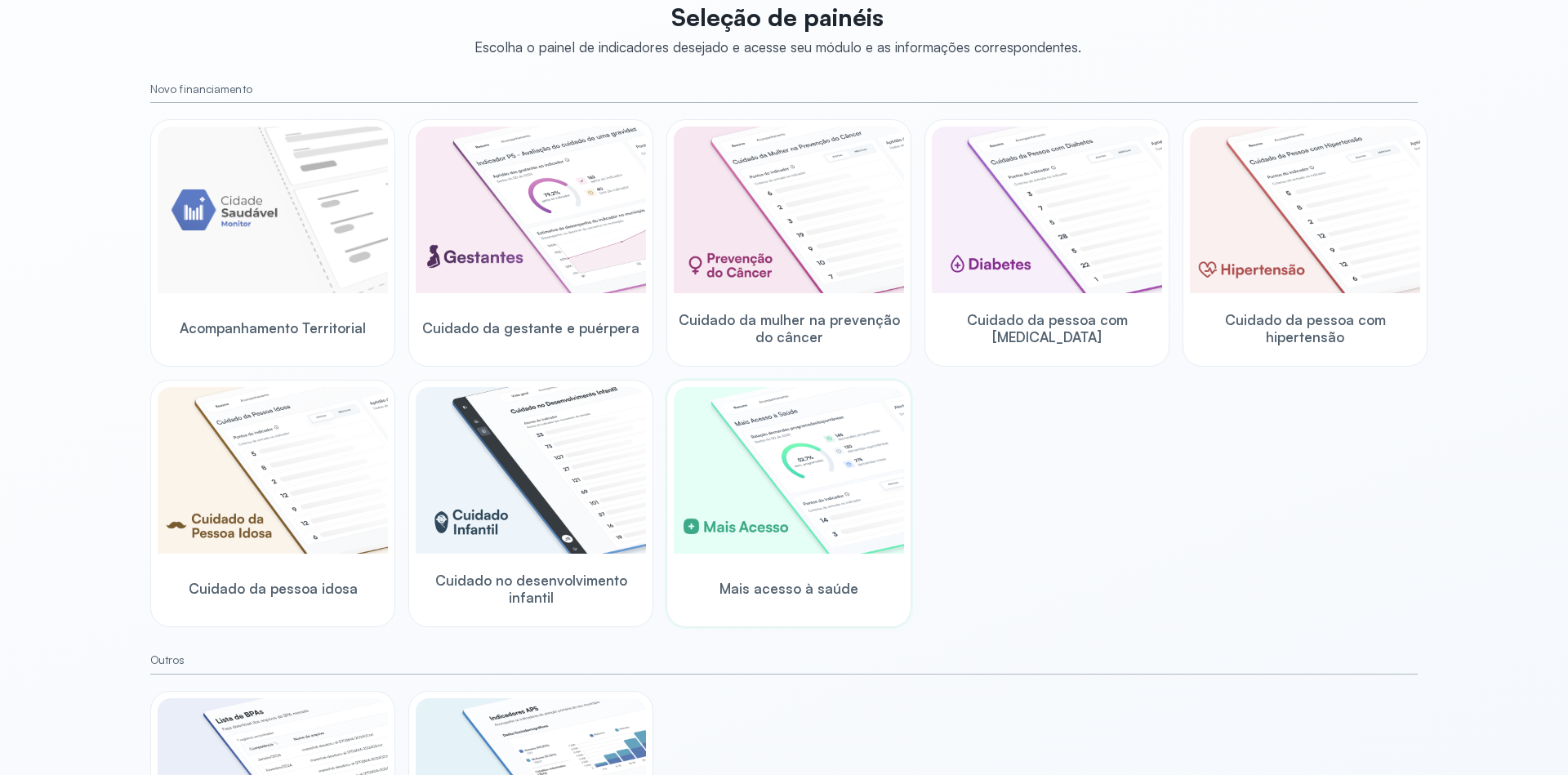
click at [816, 472] on img at bounding box center [789, 471] width 231 height 166
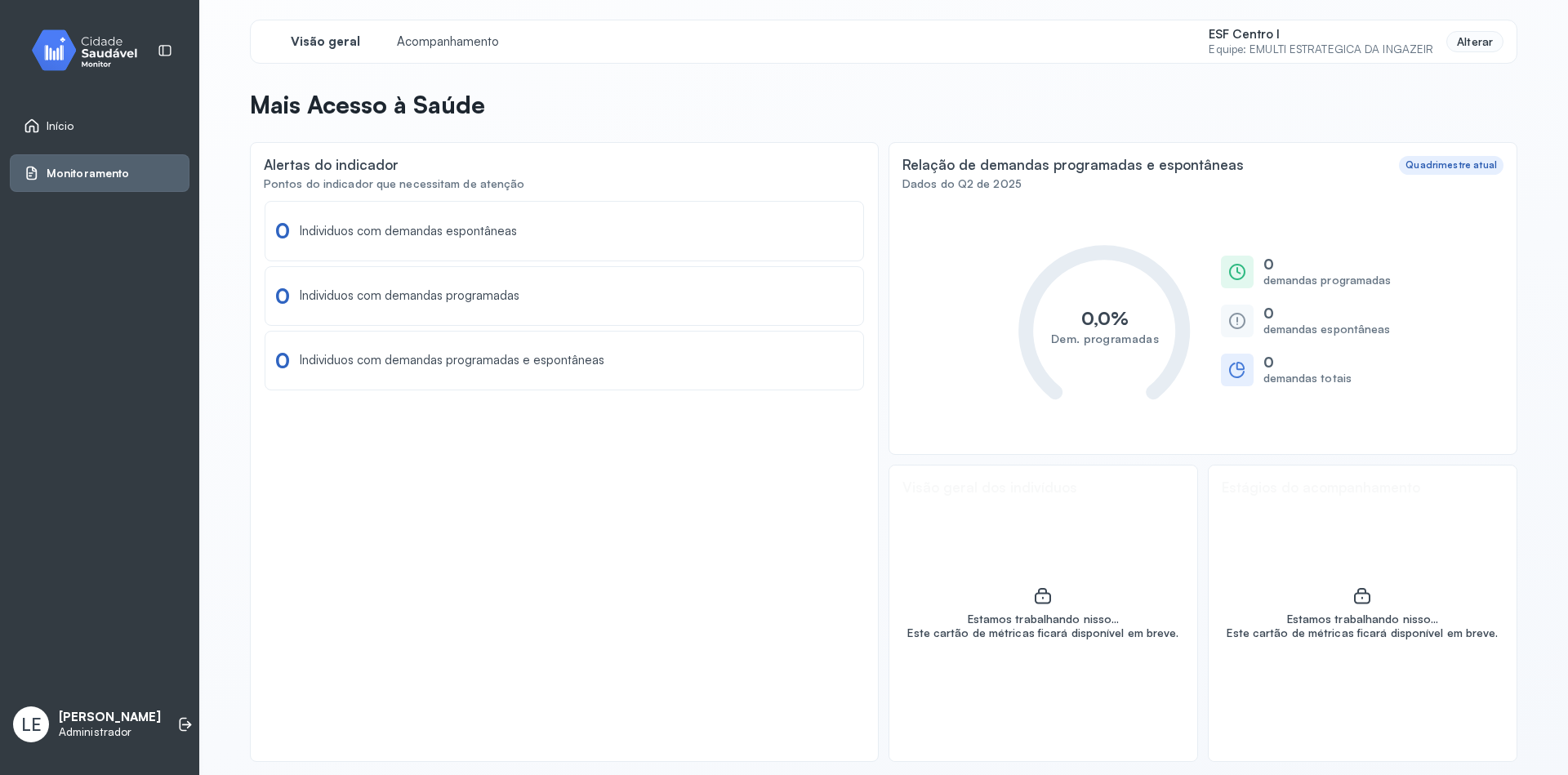
click at [1475, 43] on div "Alterar" at bounding box center [1475, 42] width 57 height 22
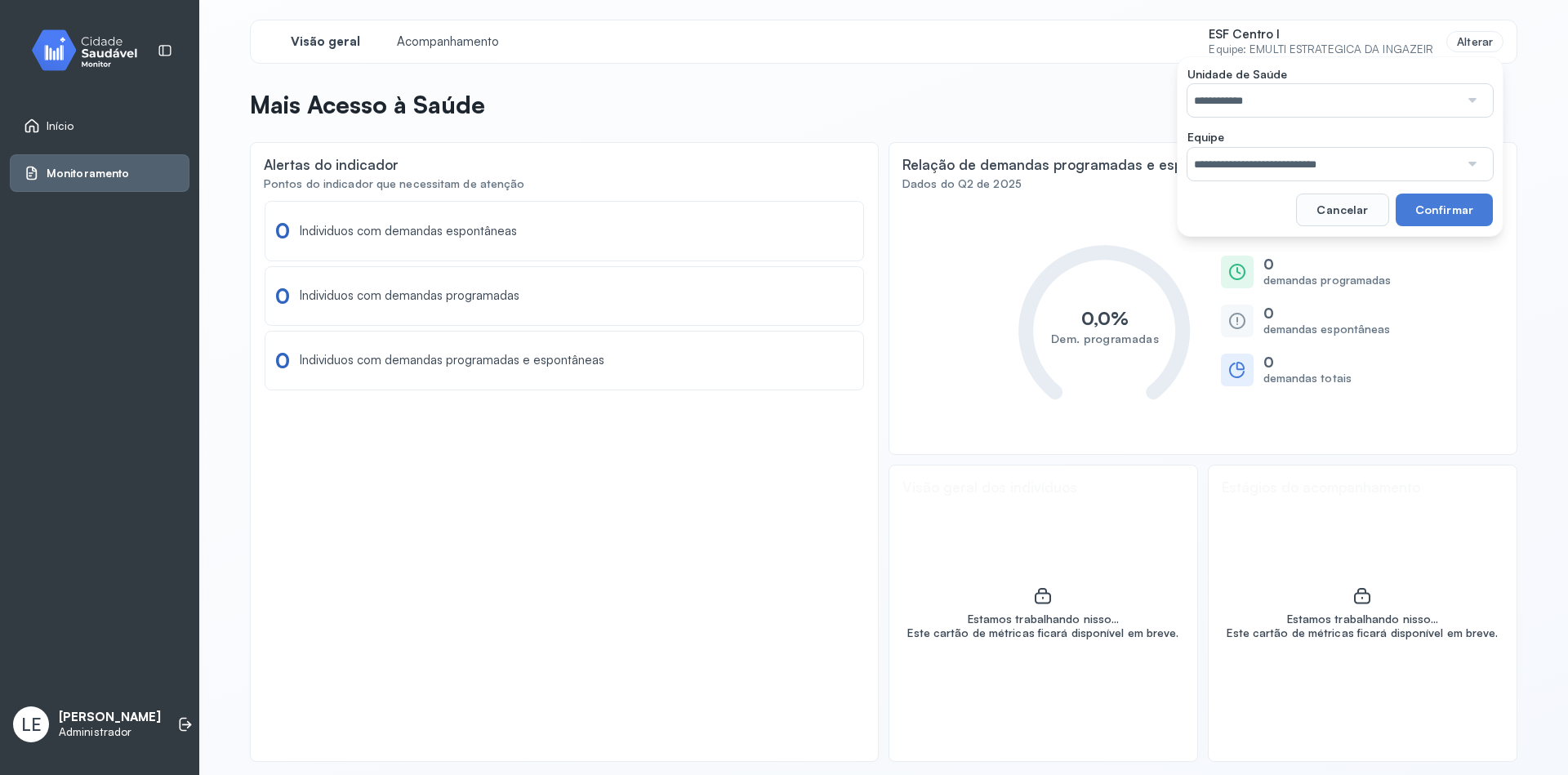
click at [1377, 96] on input "**********" at bounding box center [1323, 100] width 272 height 33
click at [1370, 90] on input "**********" at bounding box center [1323, 100] width 272 height 33
click at [1400, 154] on input "**********" at bounding box center [1323, 164] width 272 height 33
click at [1309, 271] on div "**********" at bounding box center [884, 391] width 1268 height 742
click at [1411, 153] on input "**********" at bounding box center [1323, 164] width 272 height 33
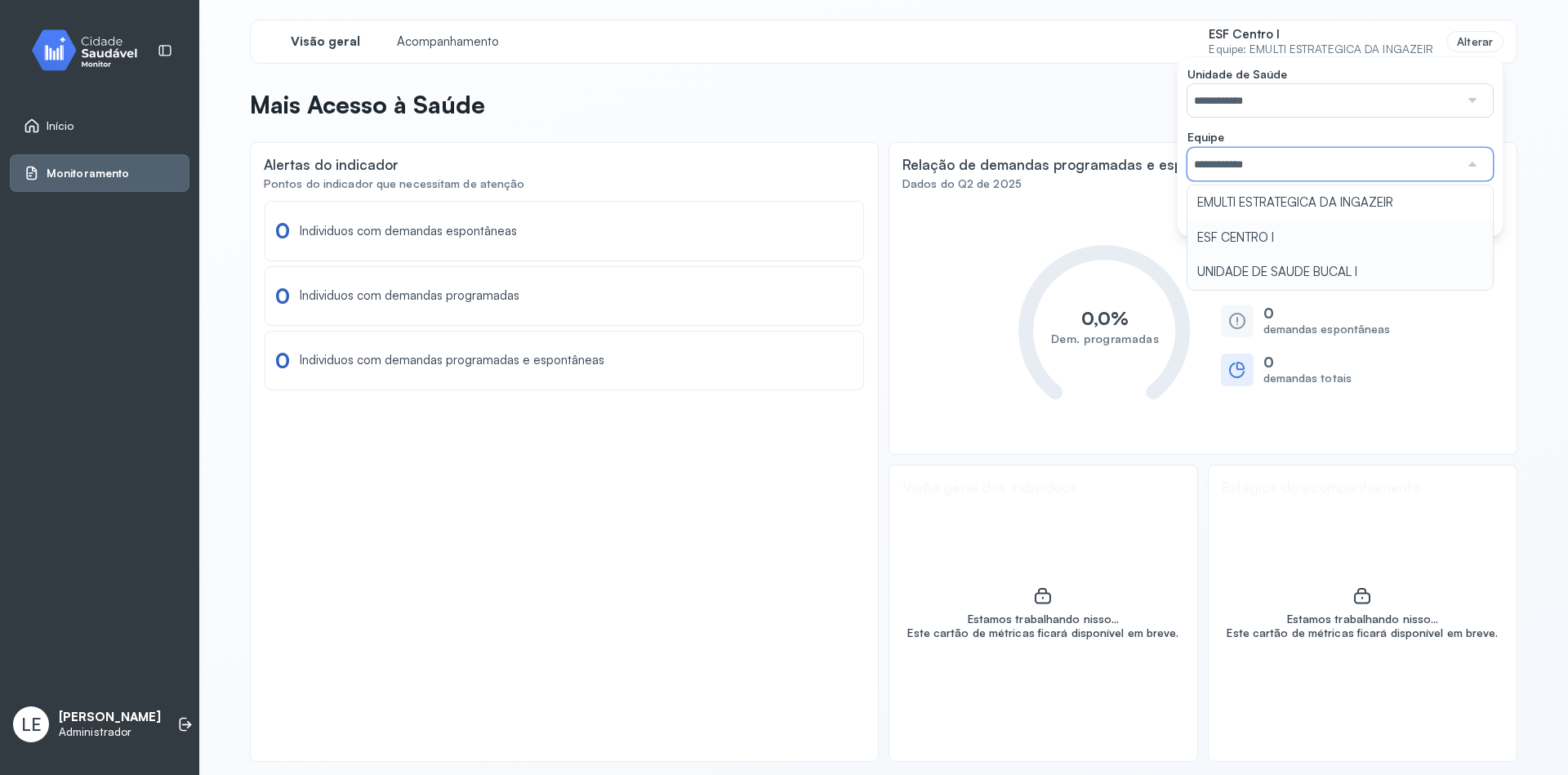
click at [1253, 231] on div "**********" at bounding box center [1340, 147] width 327 height 181
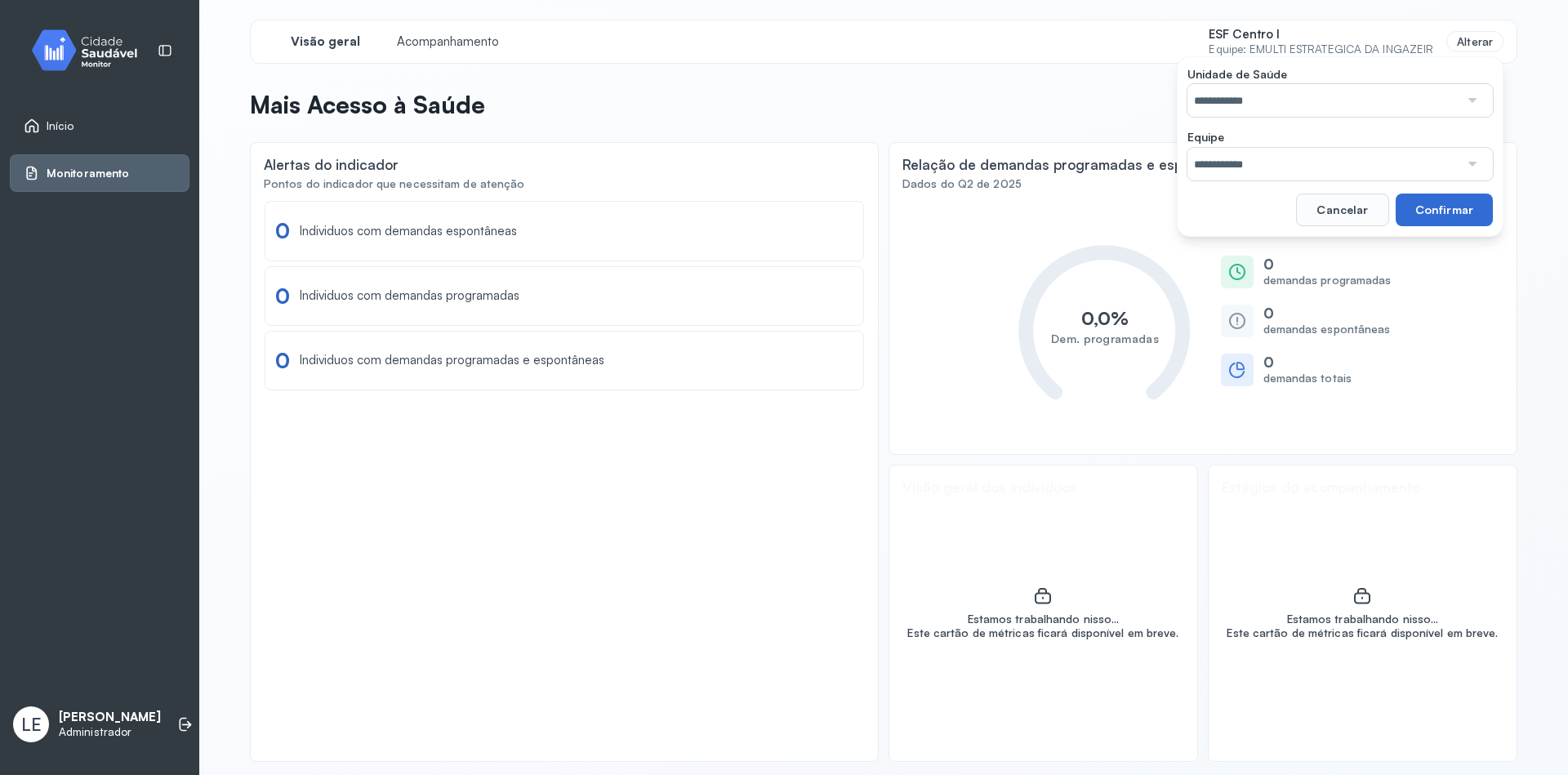
click at [1431, 215] on button "Confirmar" at bounding box center [1444, 210] width 97 height 33
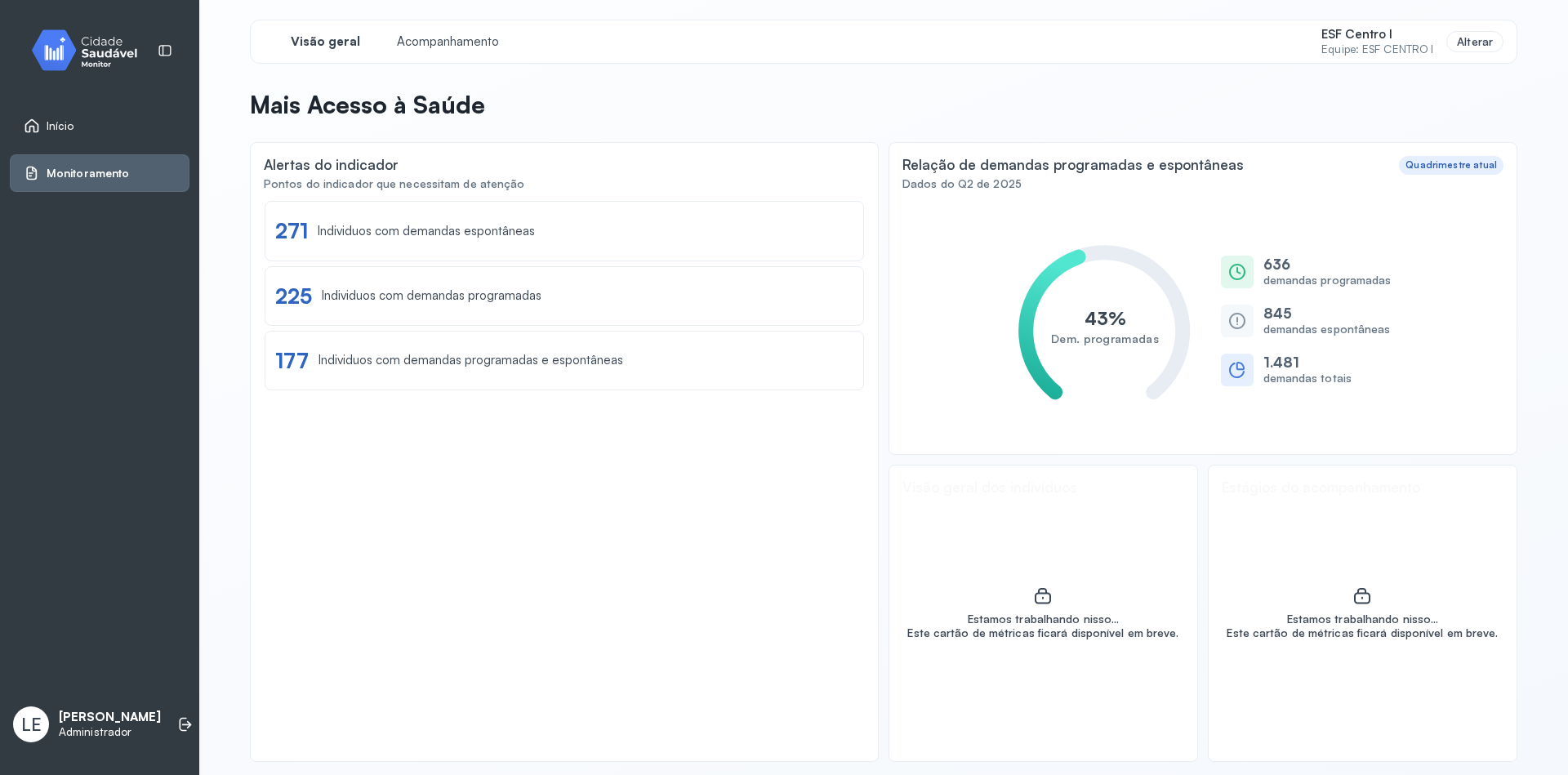
click at [57, 126] on span "Início" at bounding box center [60, 126] width 27 height 14
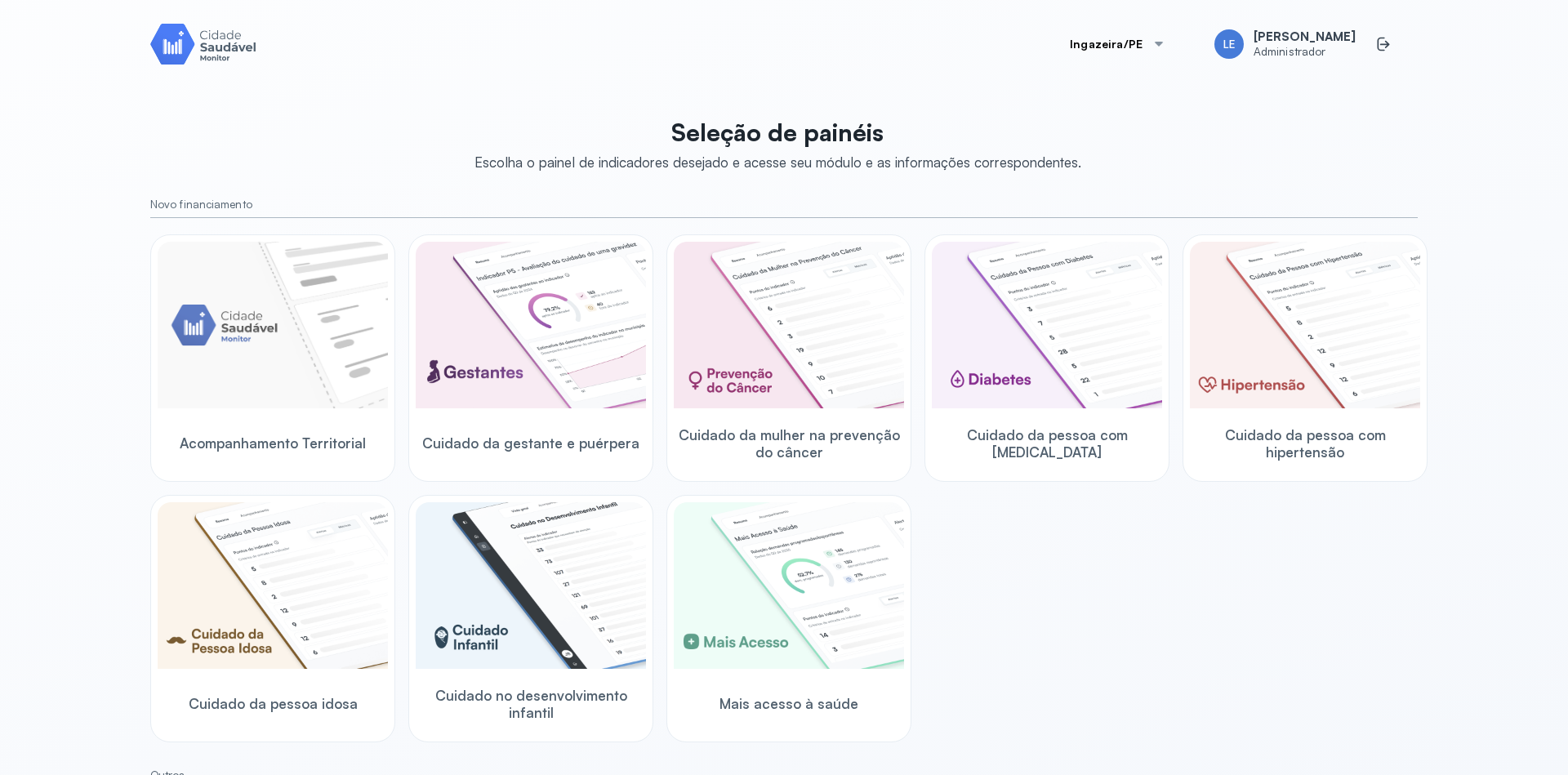
click at [1461, 304] on div "Ingazeira/PE LE [PERSON_NAME] Administrador Seleção de painéis Escolha o painel…" at bounding box center [784, 388] width 1568 height 775
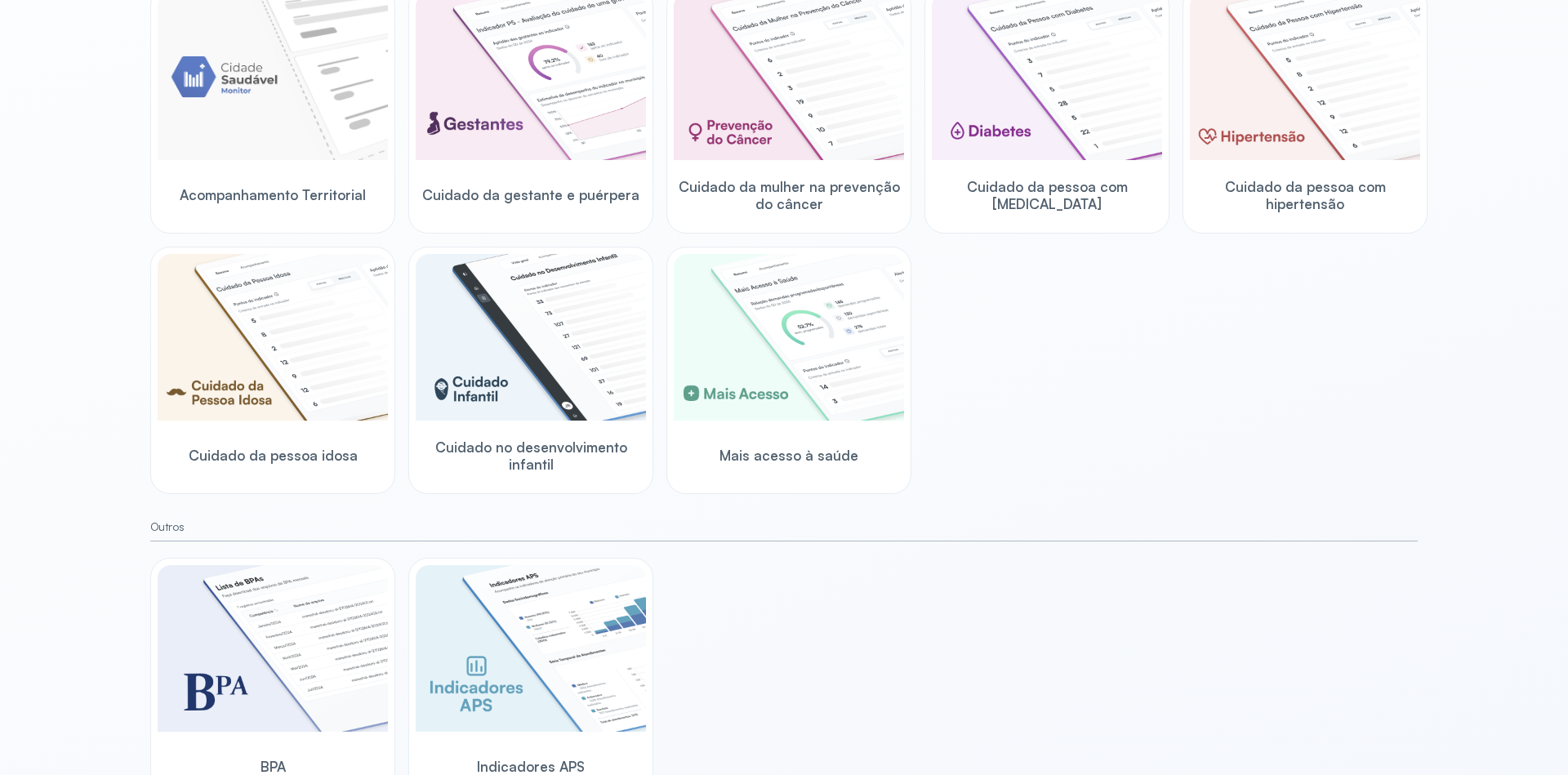
scroll to position [311, 0]
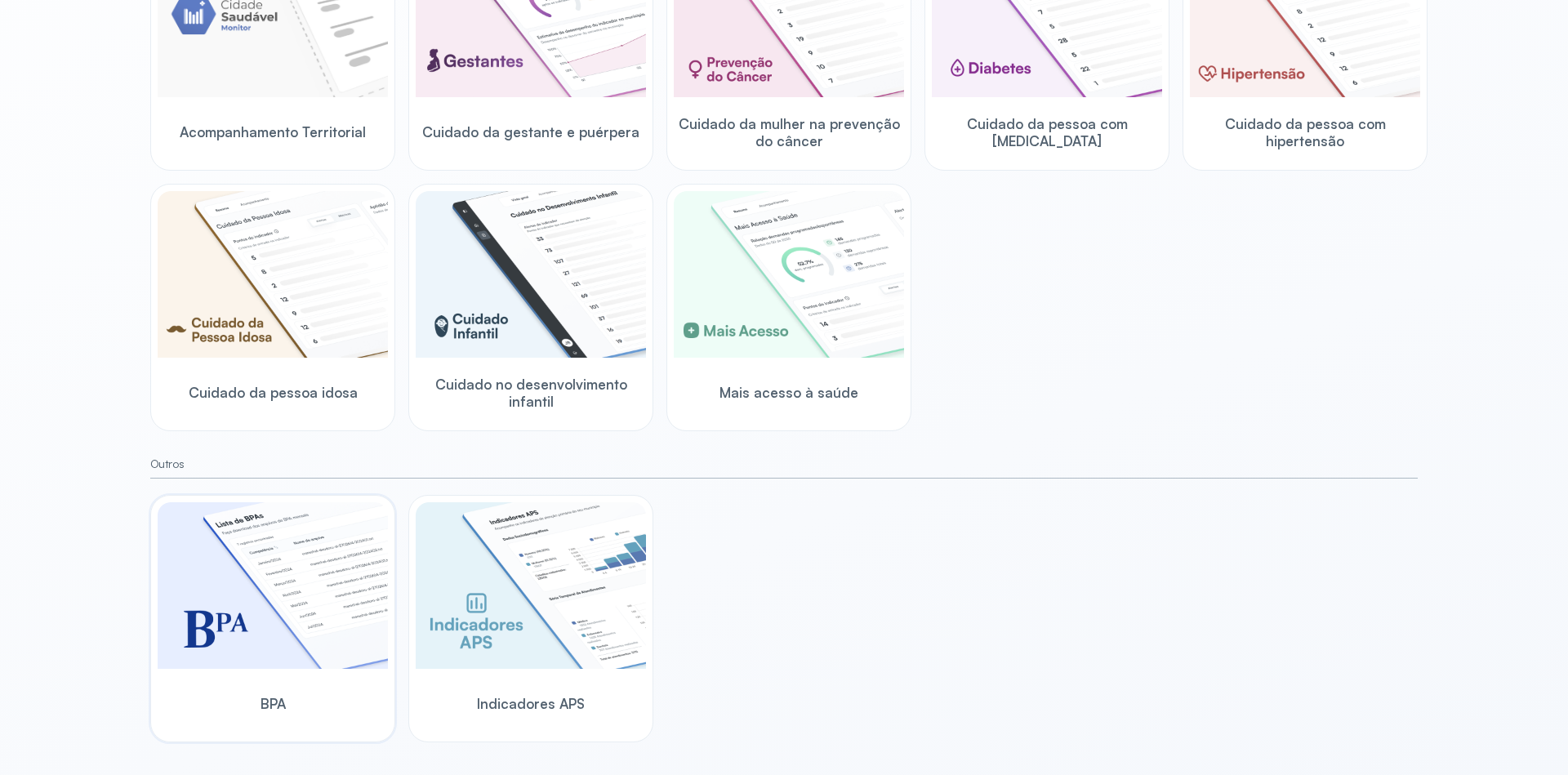
click at [351, 616] on img at bounding box center [273, 586] width 231 height 166
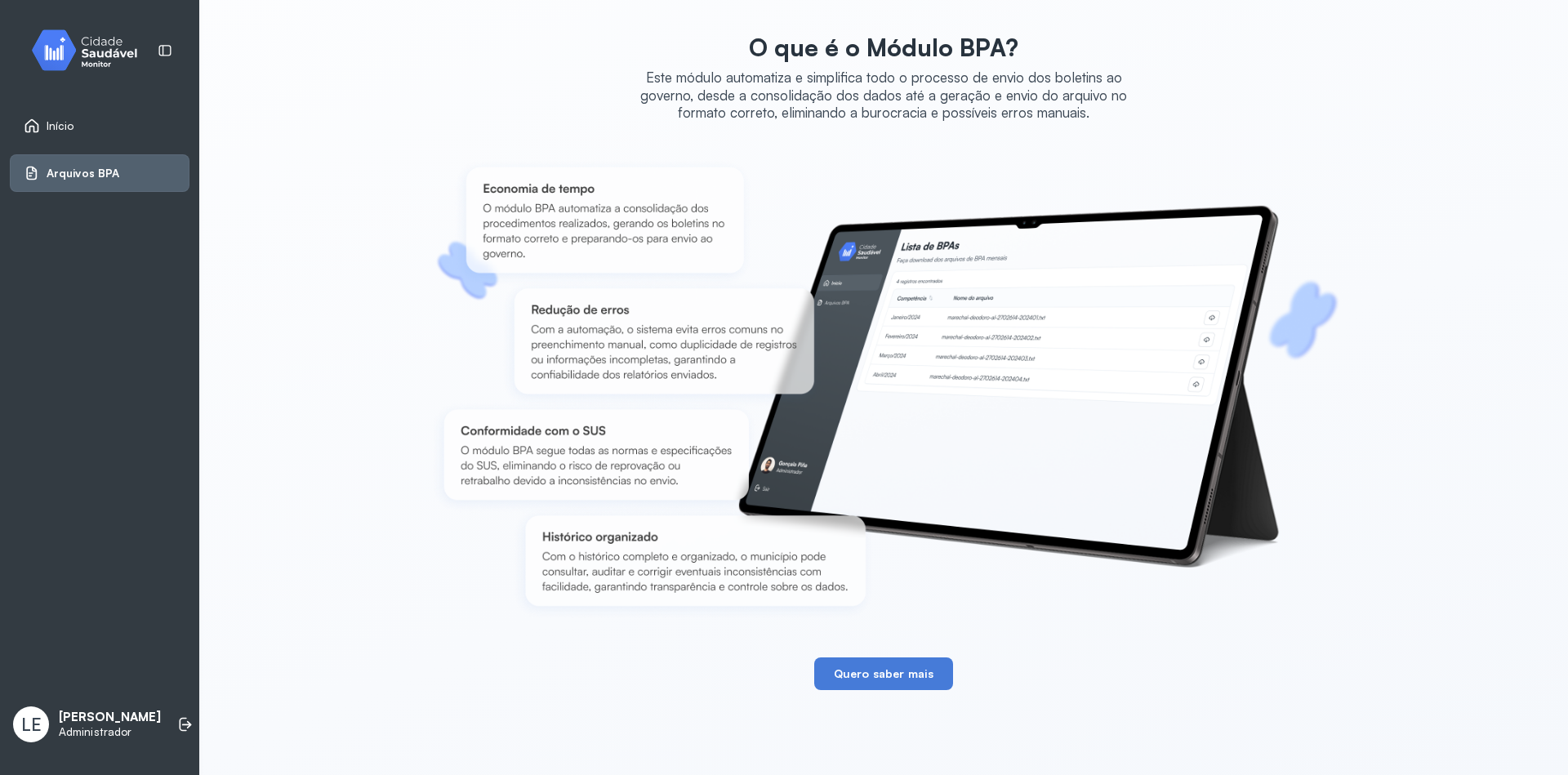
click at [45, 129] on div "Início" at bounding box center [49, 125] width 51 height 16
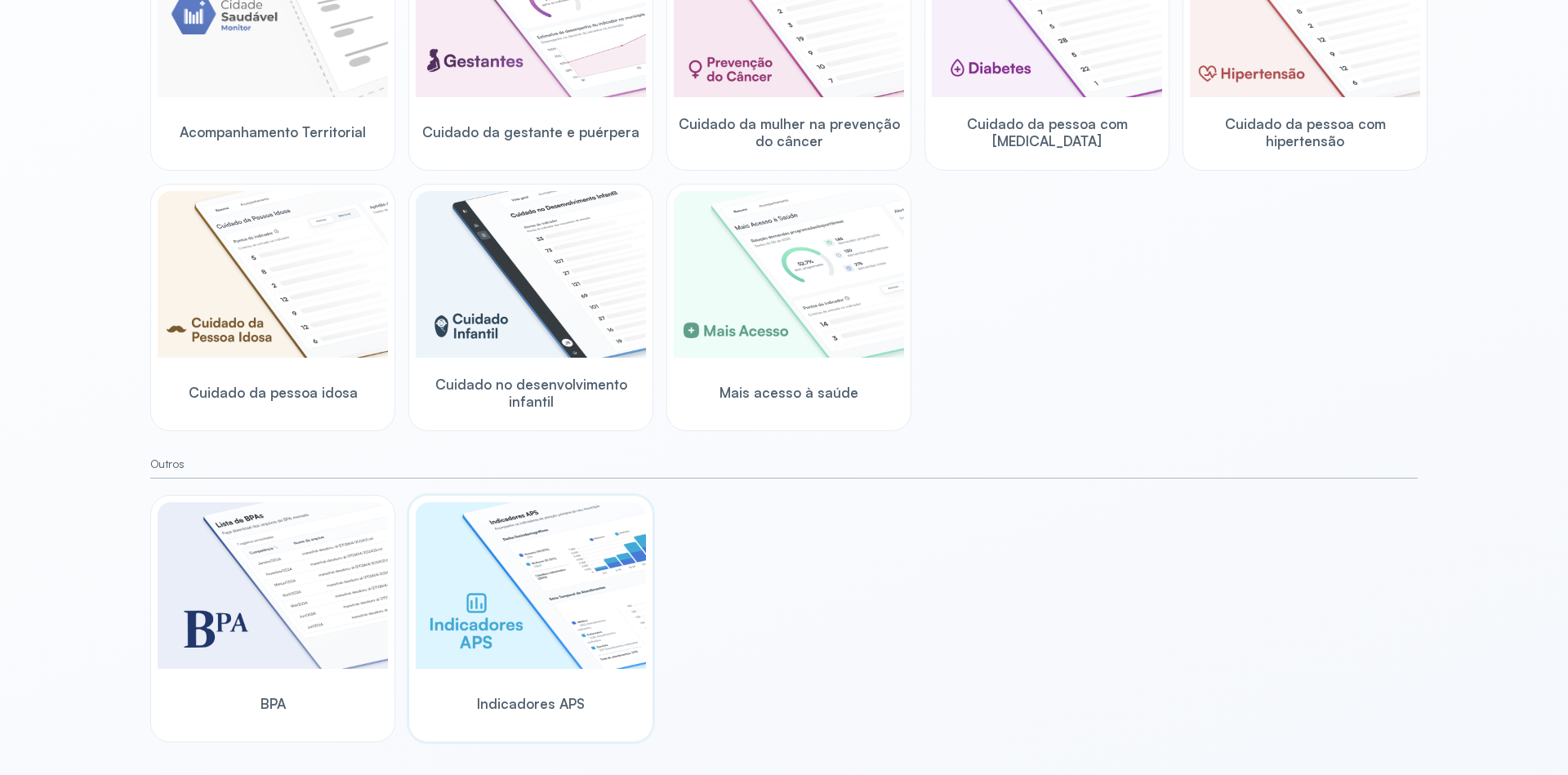
click at [506, 624] on img at bounding box center [531, 586] width 231 height 166
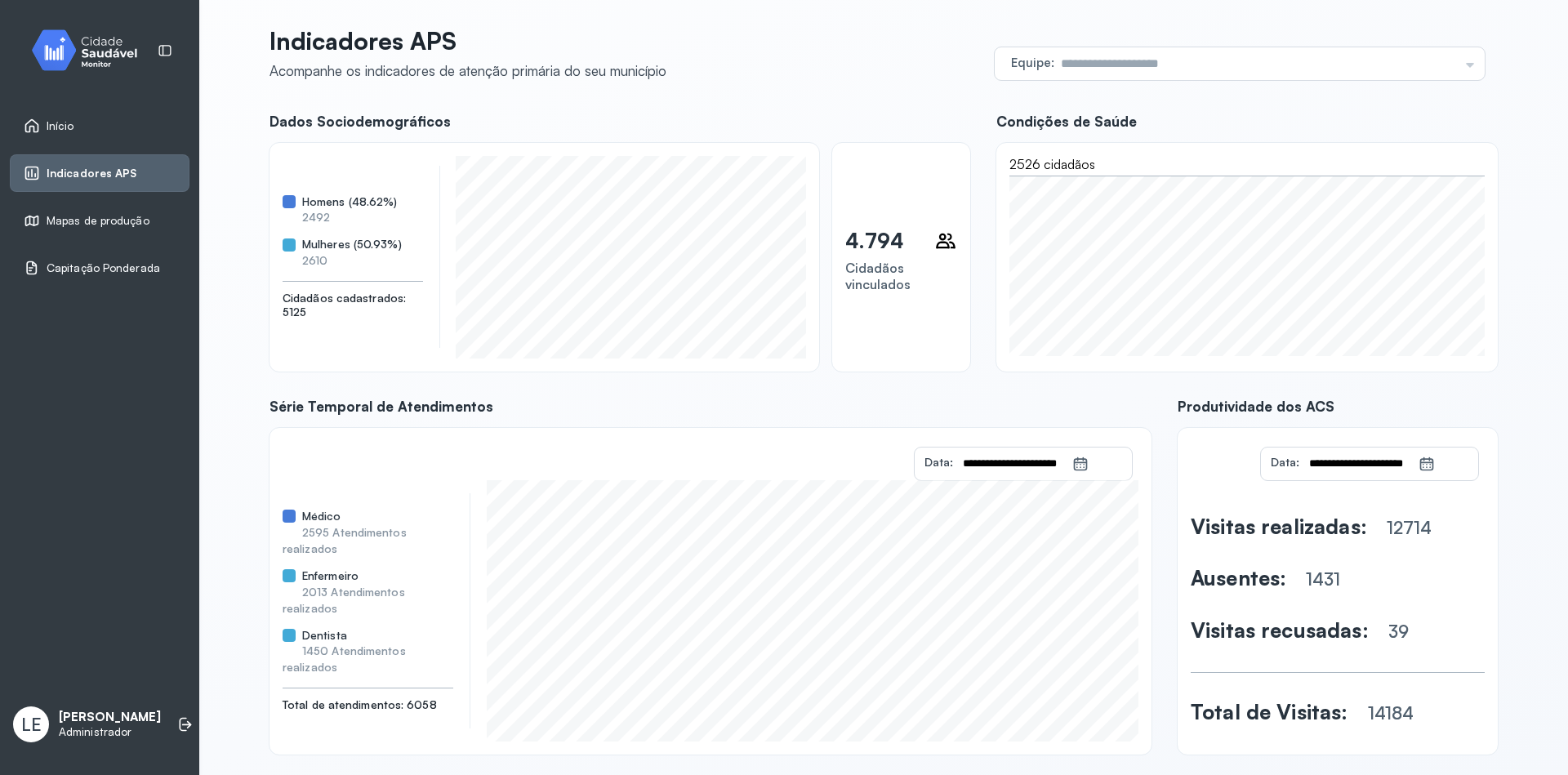
scroll to position [42, 0]
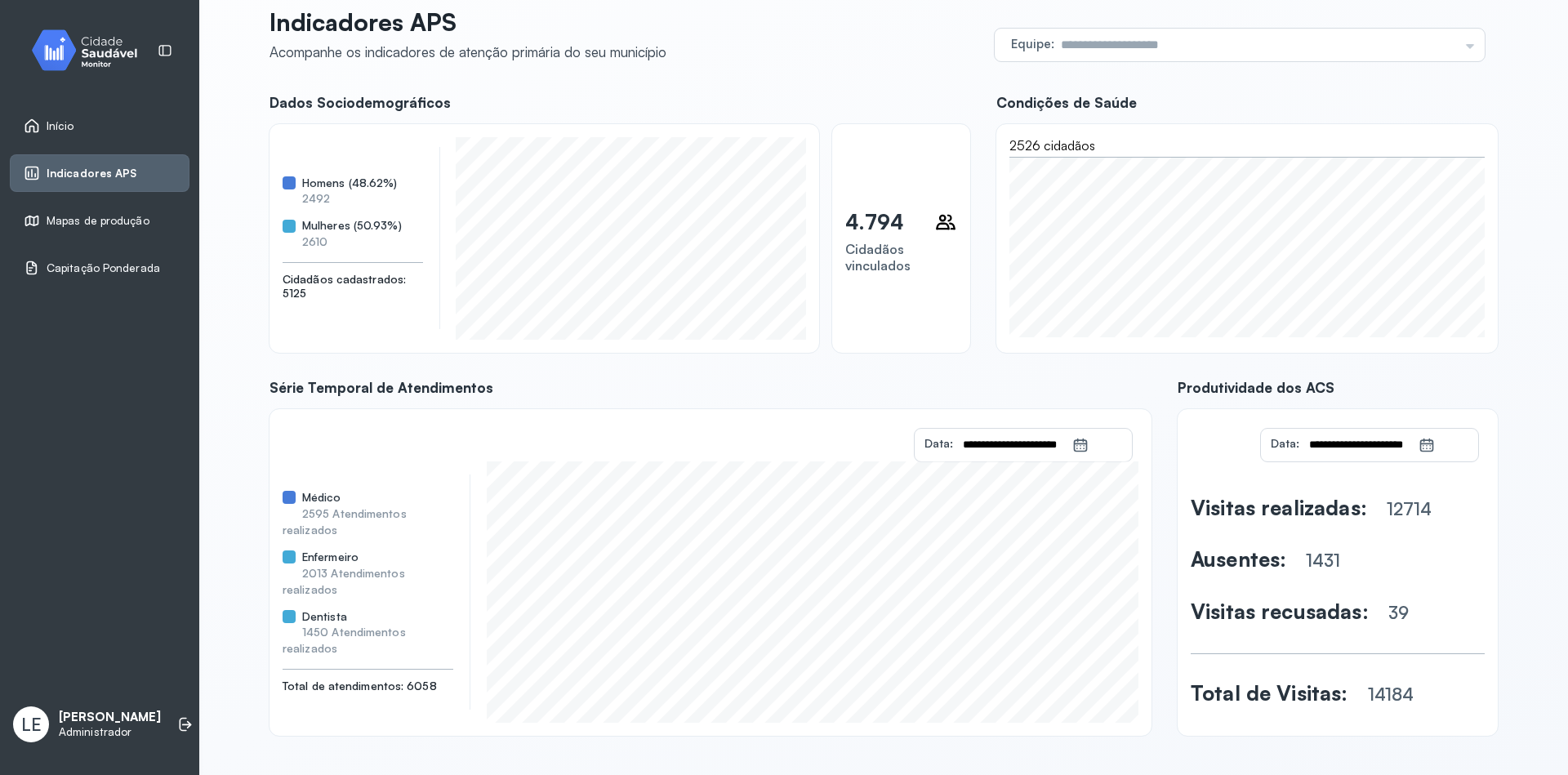
click at [43, 129] on div "Início" at bounding box center [49, 125] width 51 height 16
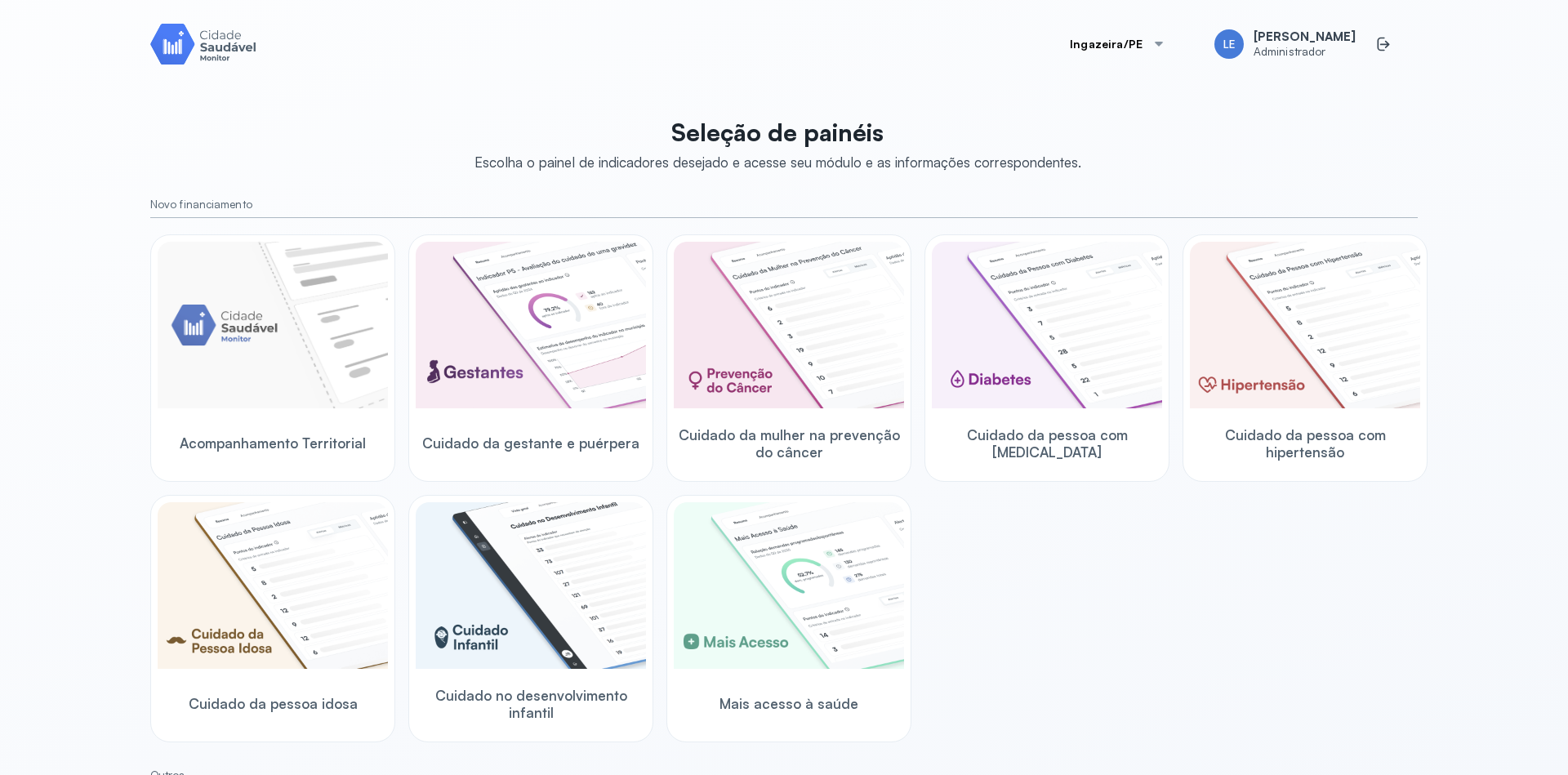
click at [1508, 185] on div "Ingazeira/PE LE [PERSON_NAME] Administrador Seleção de painéis Escolha o painel…" at bounding box center [784, 388] width 1568 height 775
